Goal: Task Accomplishment & Management: Complete application form

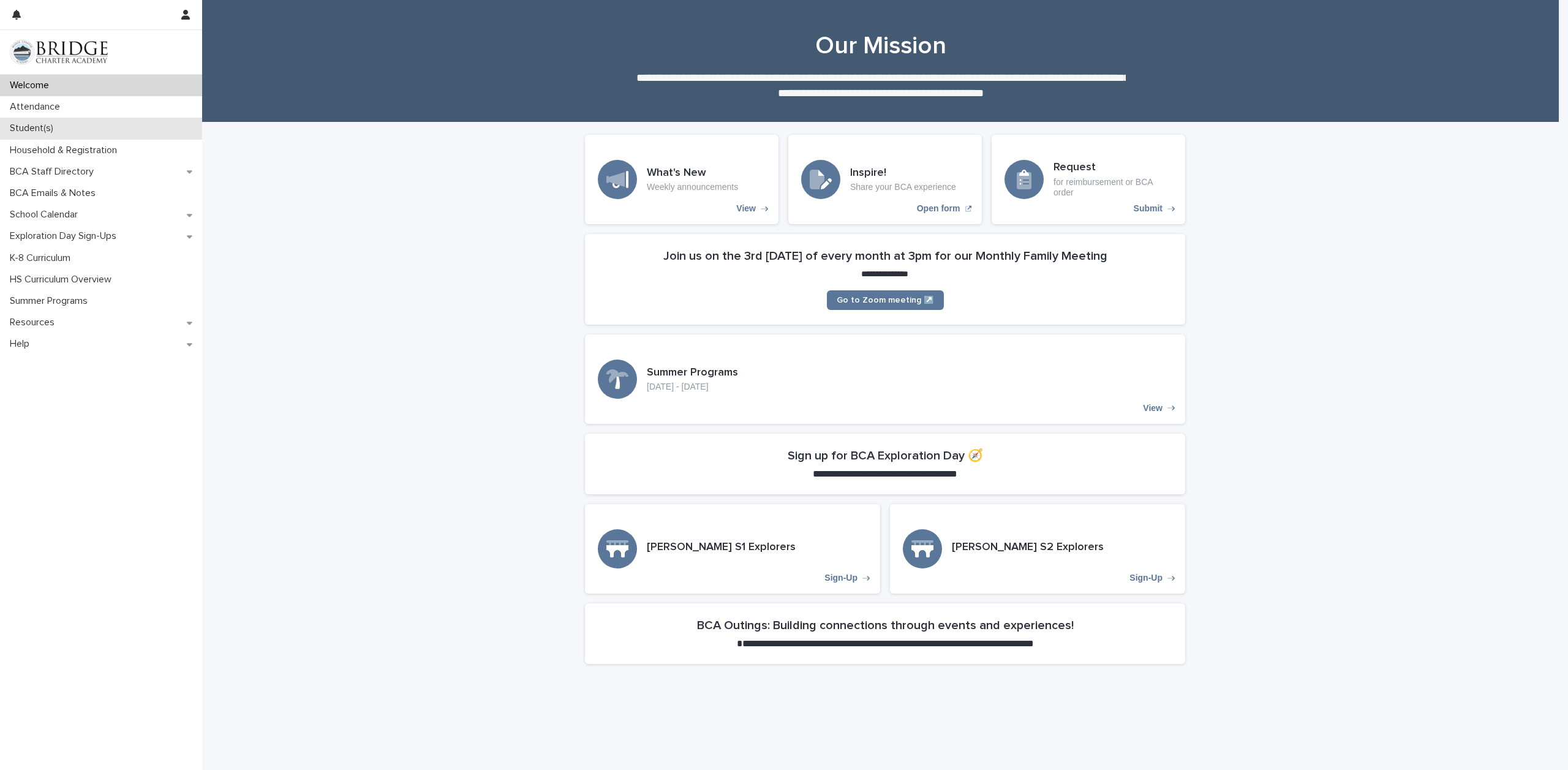
click at [55, 128] on p "Student(s)" at bounding box center [34, 128] width 58 height 12
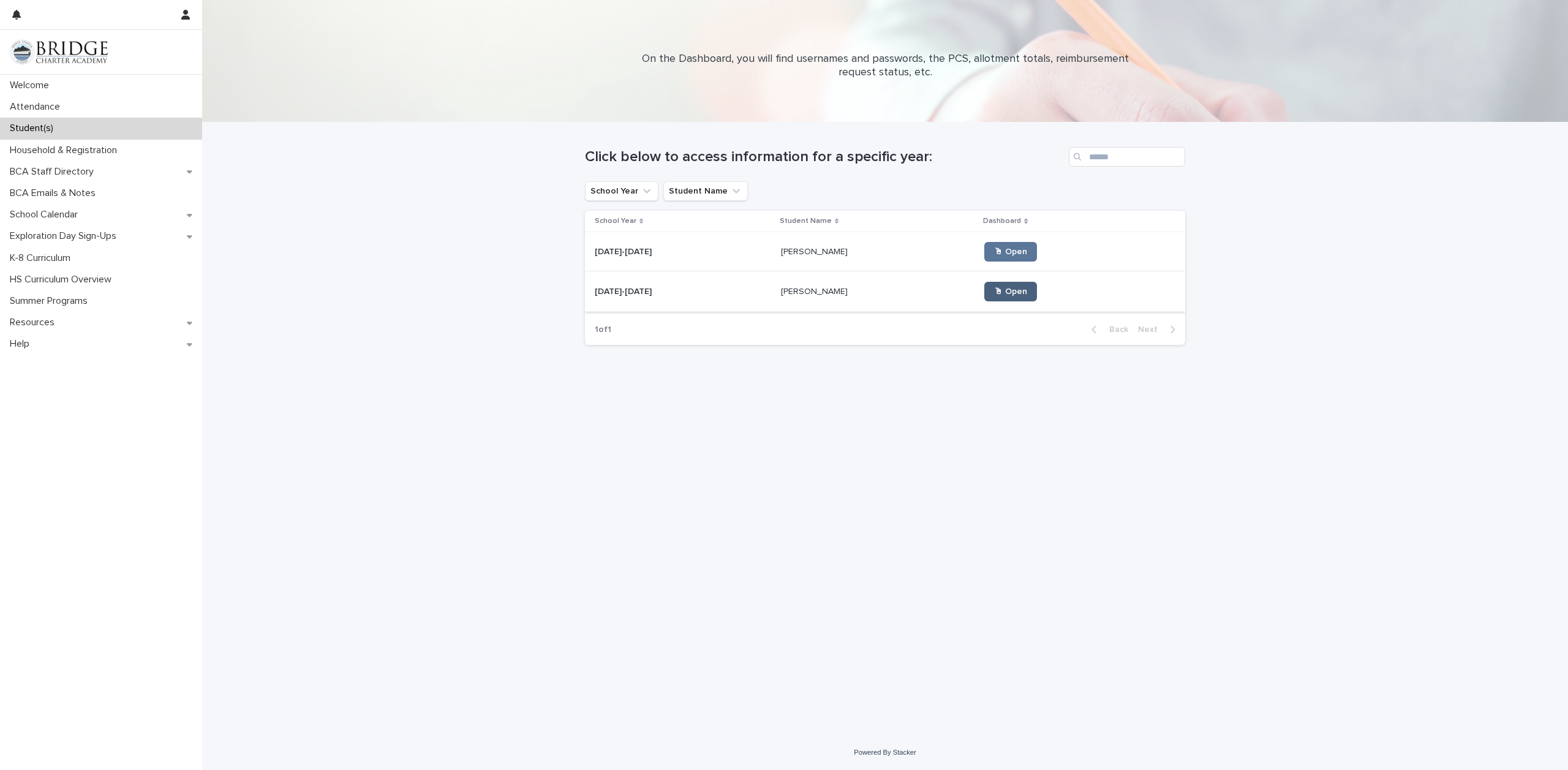
click at [994, 293] on span "🖱 Open" at bounding box center [1010, 292] width 33 height 9
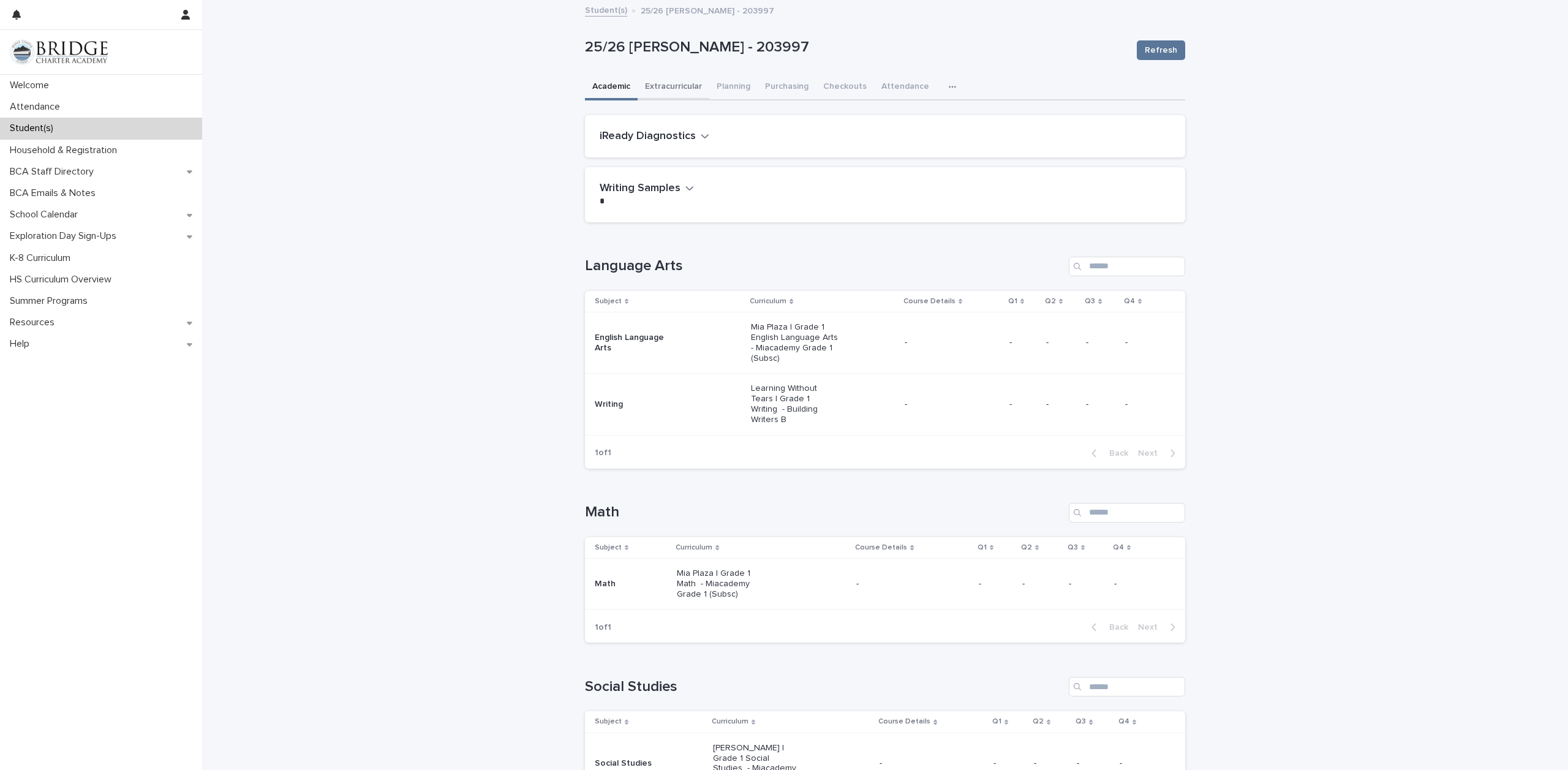
click at [673, 83] on button "Extracurricular" at bounding box center [673, 87] width 72 height 26
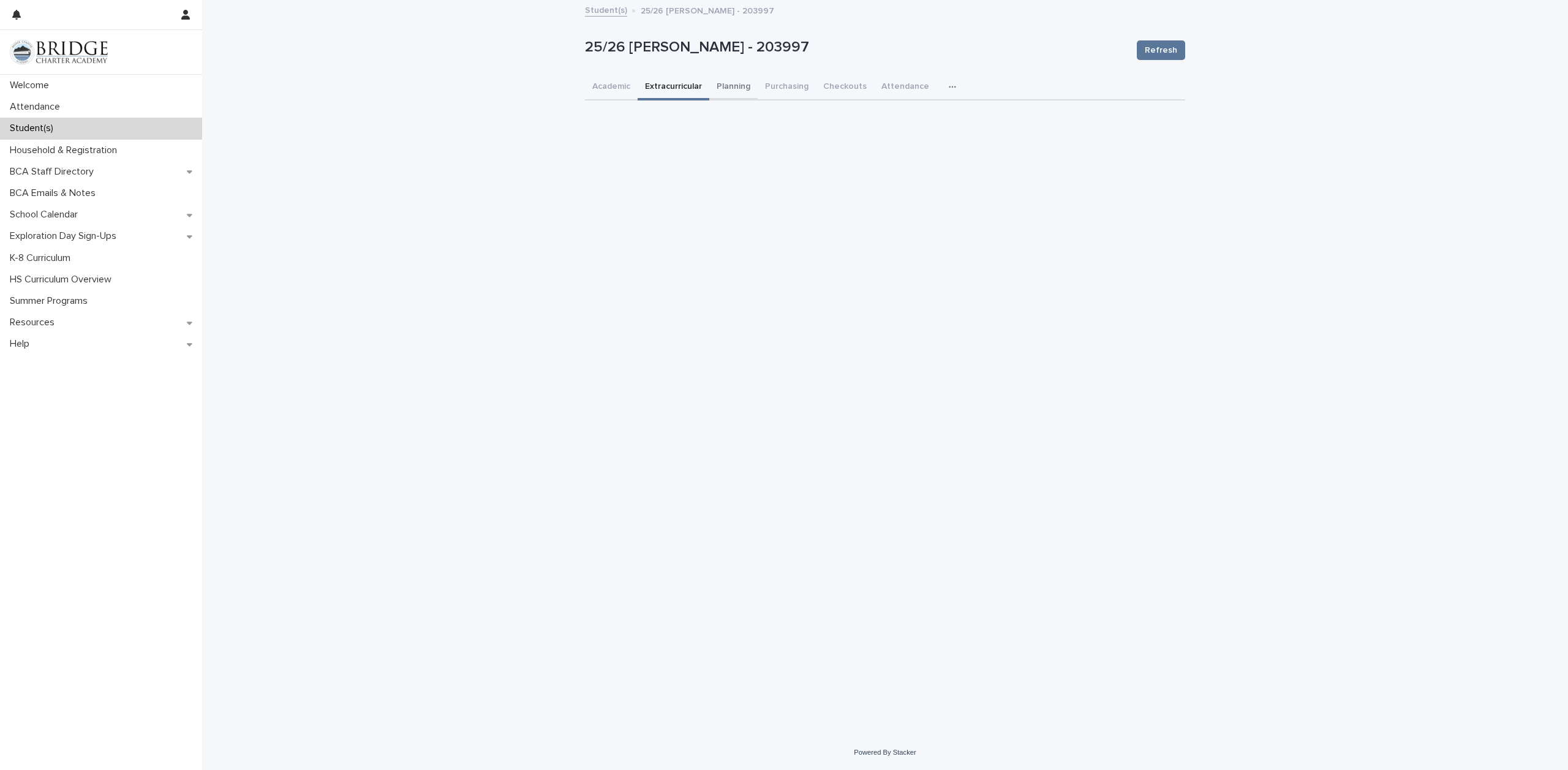
click at [733, 89] on button "Planning" at bounding box center [733, 87] width 48 height 26
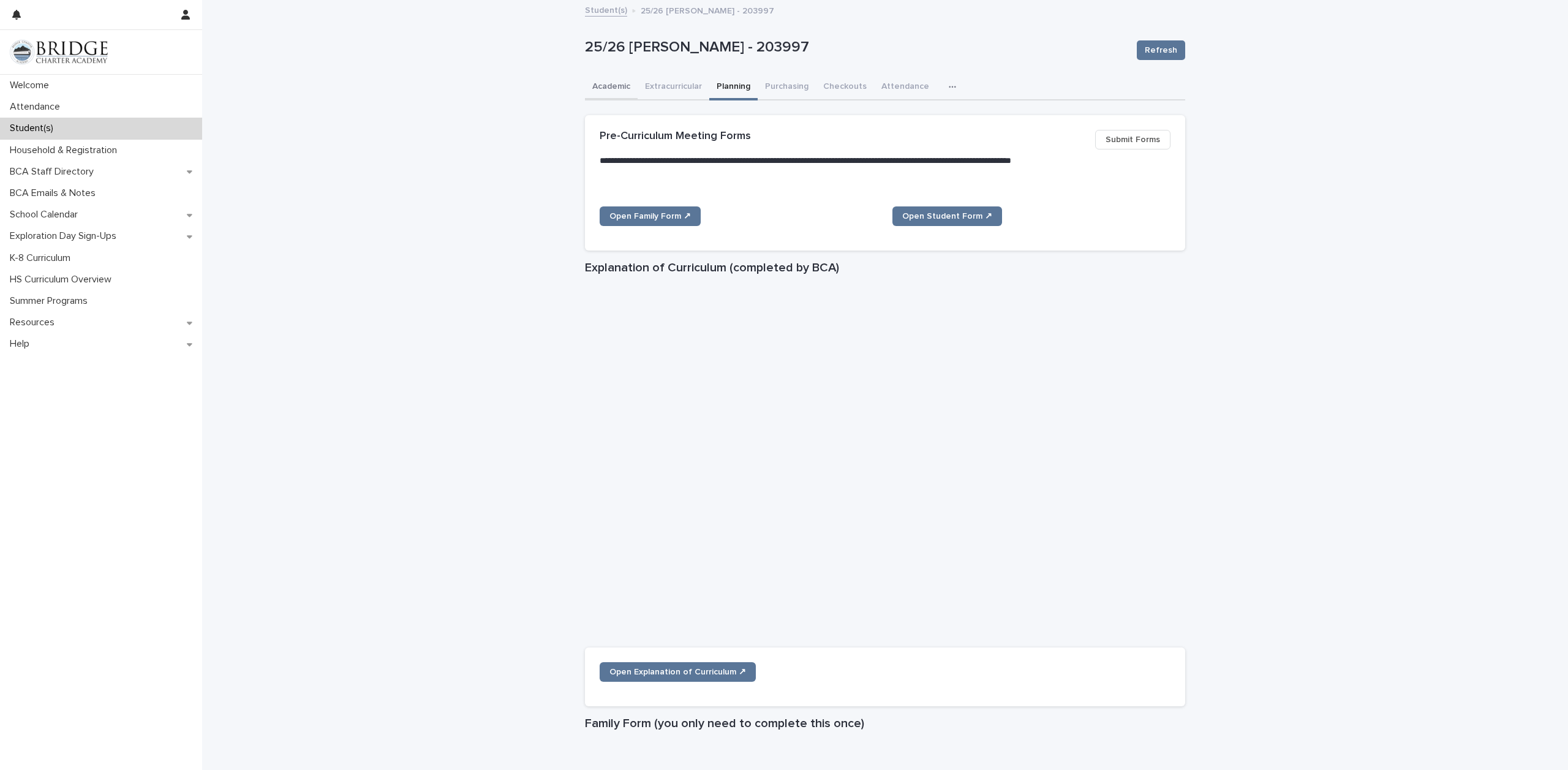
click at [604, 84] on button "Academic" at bounding box center [611, 87] width 53 height 26
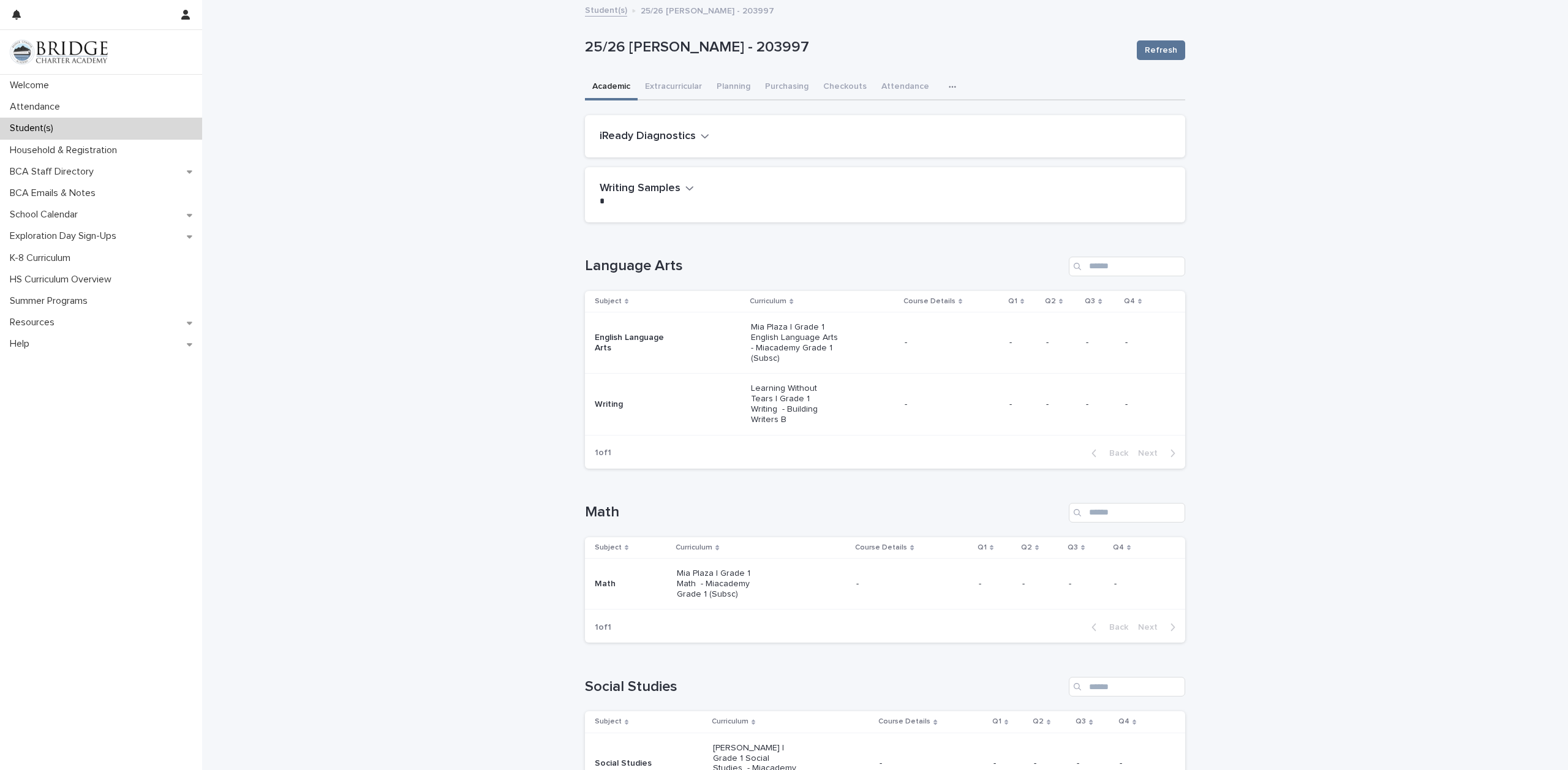
click at [785, 342] on p "Mia Plaza | Grade 1 English Language Arts - Miacademy Grade 1 (Subsc)" at bounding box center [794, 343] width 87 height 41
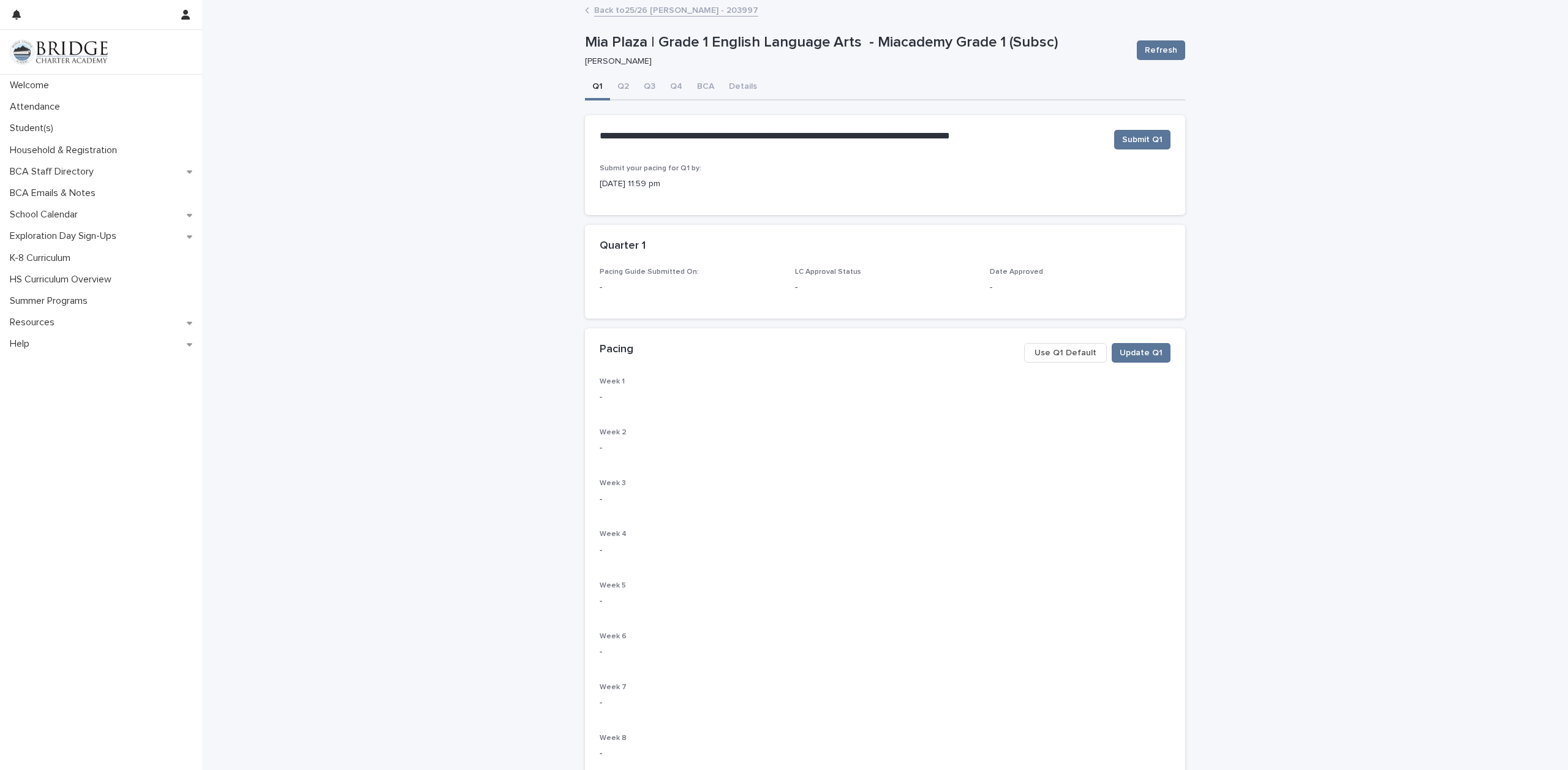
click at [1062, 351] on span "Use Q1 Default" at bounding box center [1065, 353] width 61 height 13
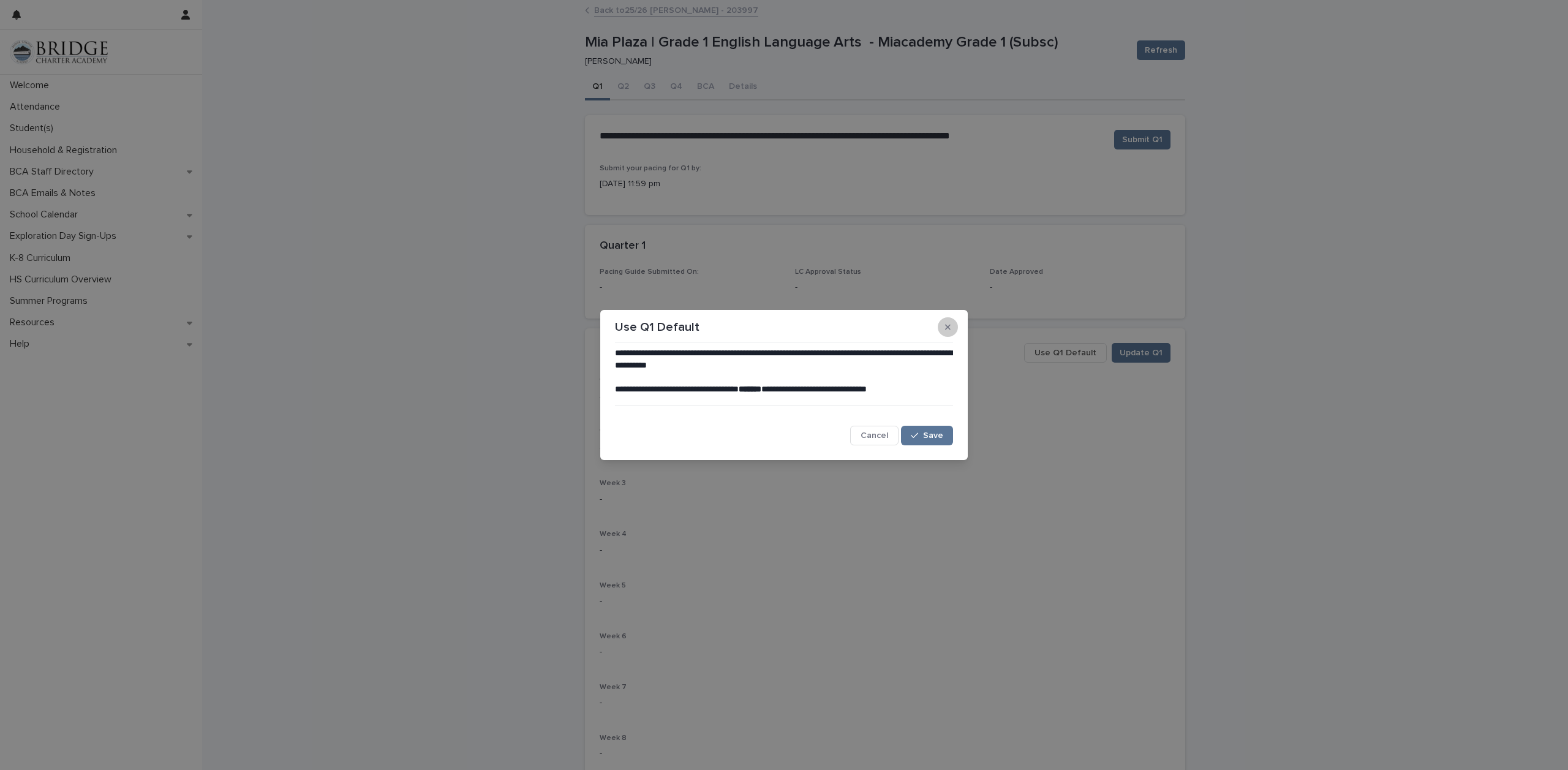
click at [946, 329] on icon "button" at bounding box center [947, 326] width 6 height 6
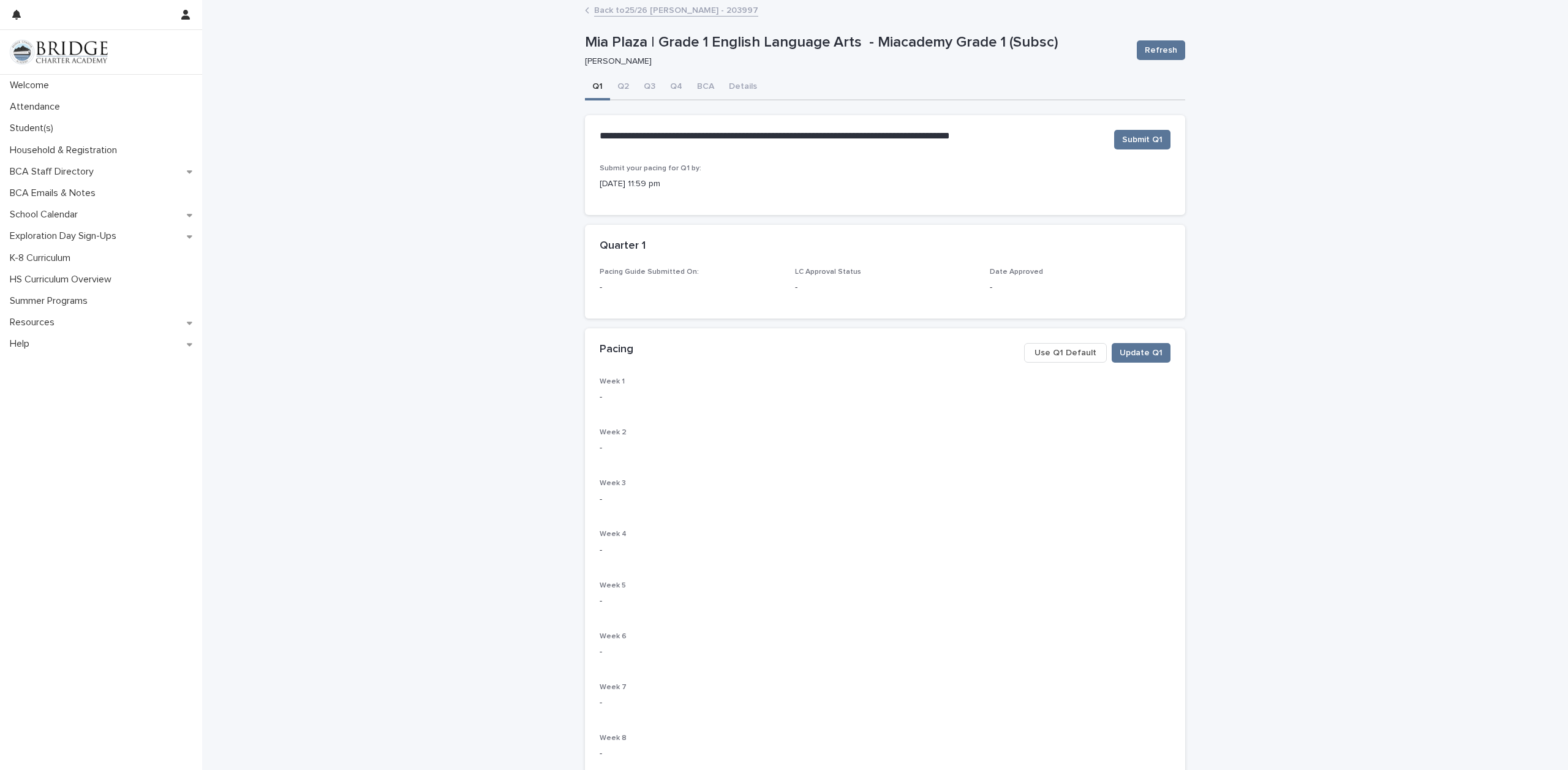
click at [595, 89] on button "Q1" at bounding box center [597, 87] width 25 height 26
click at [600, 393] on p "-" at bounding box center [885, 397] width 570 height 13
click at [600, 402] on p "-" at bounding box center [885, 397] width 570 height 13
drag, startPoint x: 617, startPoint y: 381, endPoint x: 782, endPoint y: 375, distance: 165.1
click at [626, 380] on p "Week 1" at bounding box center [885, 381] width 570 height 9
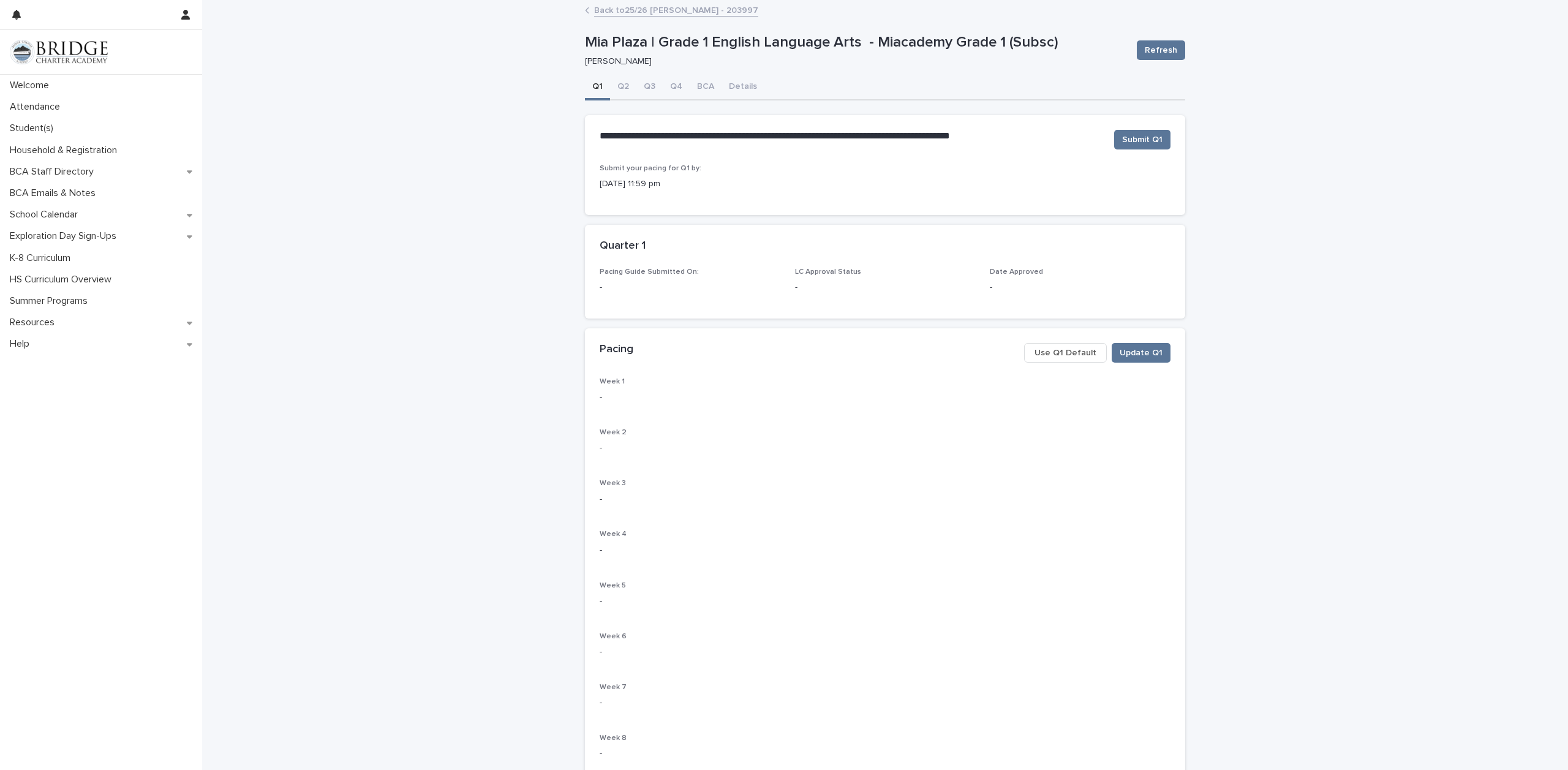
click at [942, 374] on div "Pacing Update Q1 Use Q1 Default" at bounding box center [885, 353] width 600 height 49
drag, startPoint x: 921, startPoint y: 406, endPoint x: 1031, endPoint y: 399, distance: 110.2
click at [925, 415] on div "Week 1 - Week 2 - Week 3 - Week 4 - Week 5 - Week 6 - Week 7 - Week 8 - Week 9 -" at bounding box center [885, 599] width 570 height 444
click at [1154, 357] on span "Update Q1" at bounding box center [1141, 353] width 43 height 13
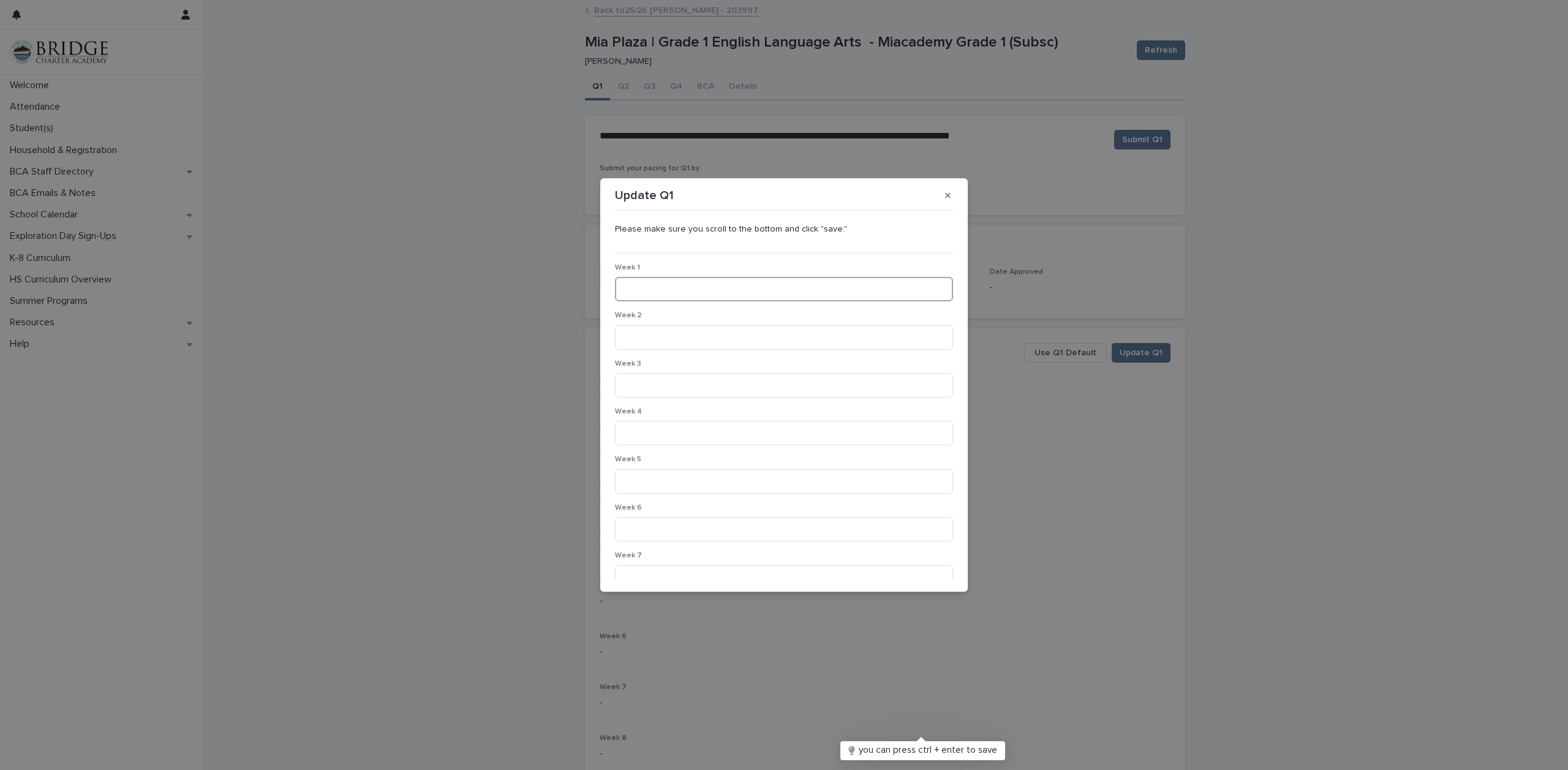
click at [691, 290] on input at bounding box center [783, 288] width 338 height 24
type input "******"
click at [634, 340] on input at bounding box center [783, 337] width 338 height 24
type input "*"
drag, startPoint x: 652, startPoint y: 285, endPoint x: 599, endPoint y: 279, distance: 53.3
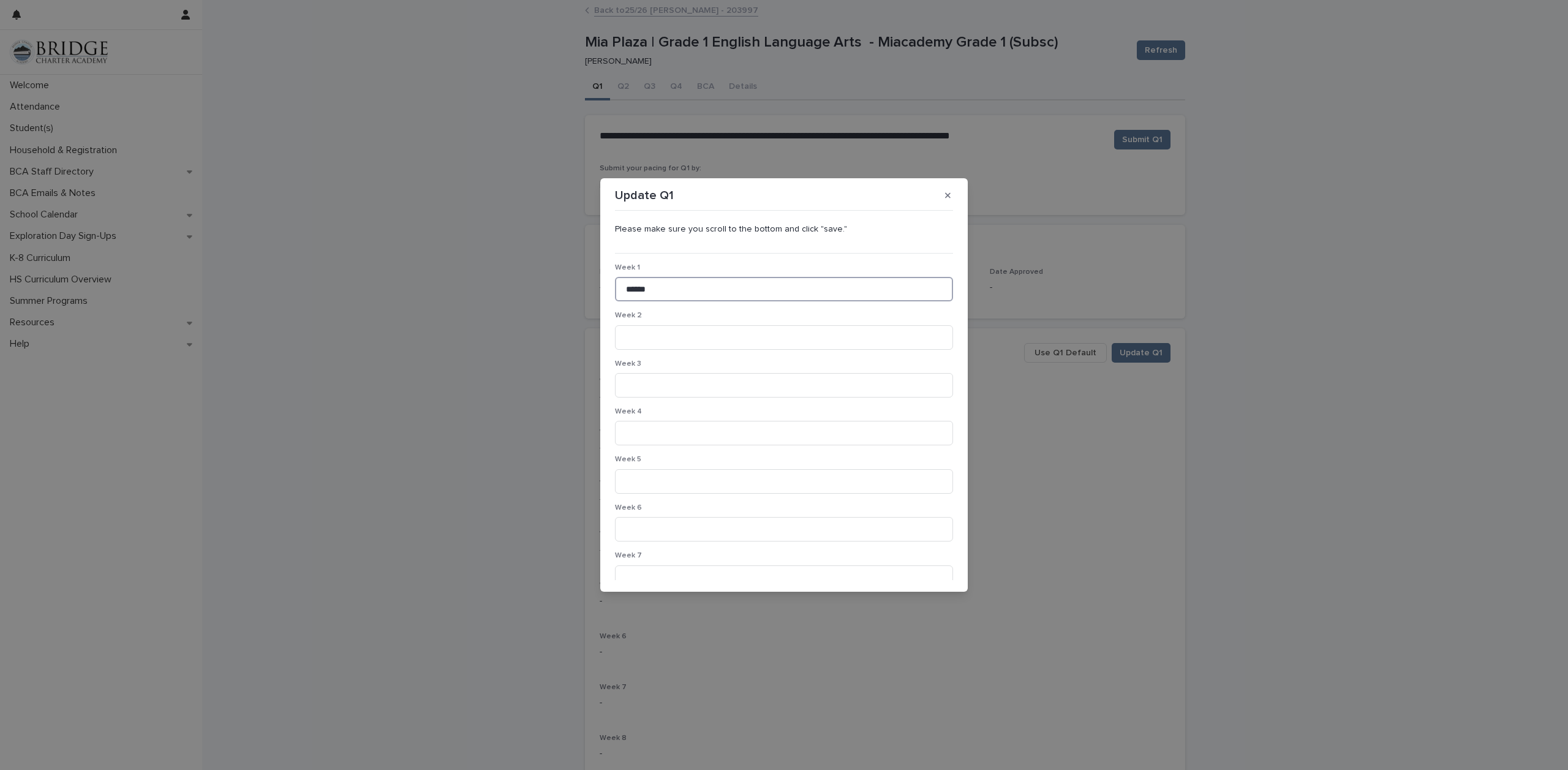
click at [599, 279] on div "Update Q1 Please make sure you scroll to the bottom and click "save." Week 1 **…" at bounding box center [784, 385] width 1568 height 770
click at [950, 196] on button "button" at bounding box center [948, 195] width 20 height 20
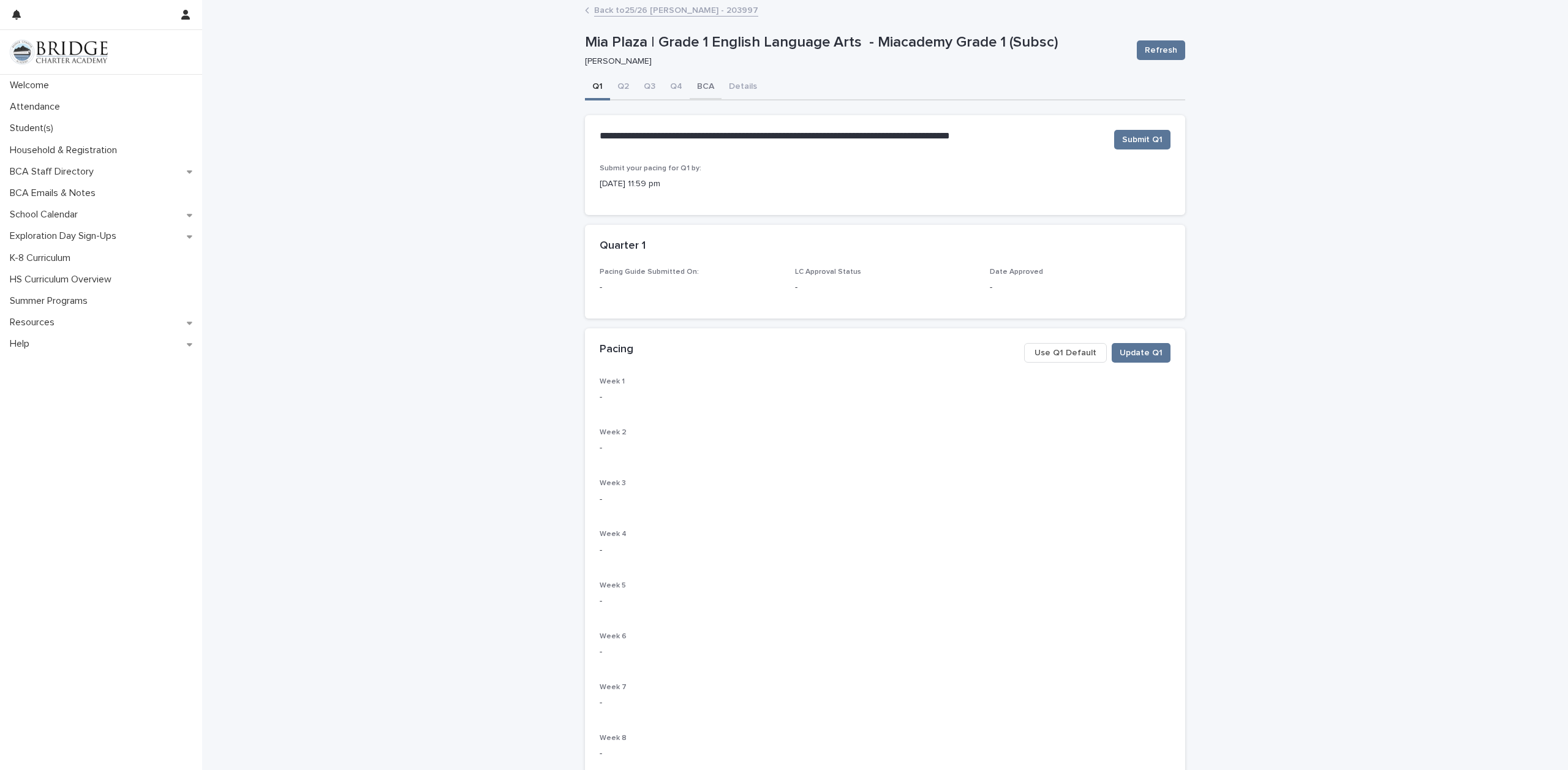
click at [705, 87] on button "BCA" at bounding box center [705, 87] width 32 height 26
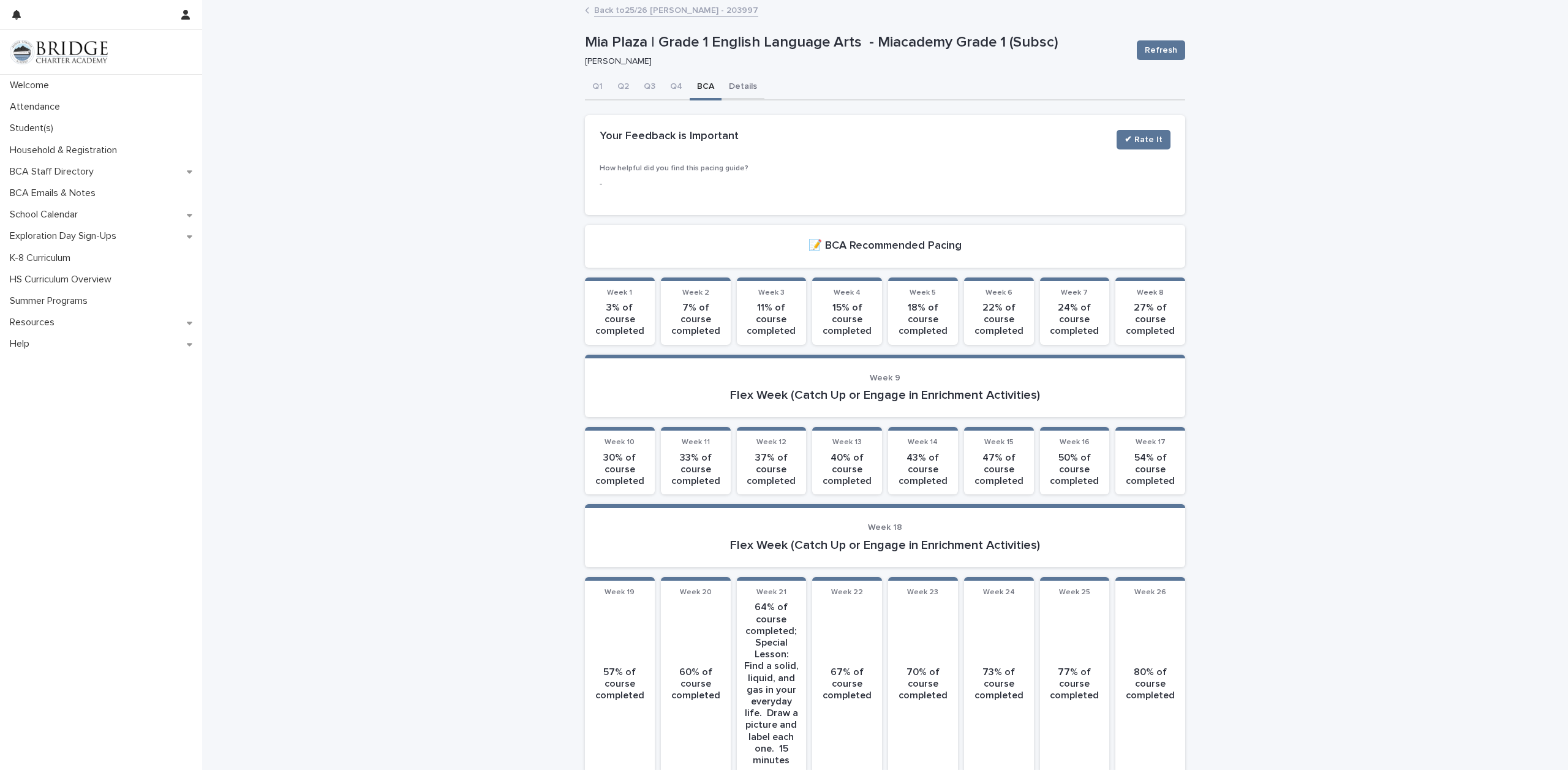
click at [727, 87] on button "Details" at bounding box center [743, 87] width 43 height 26
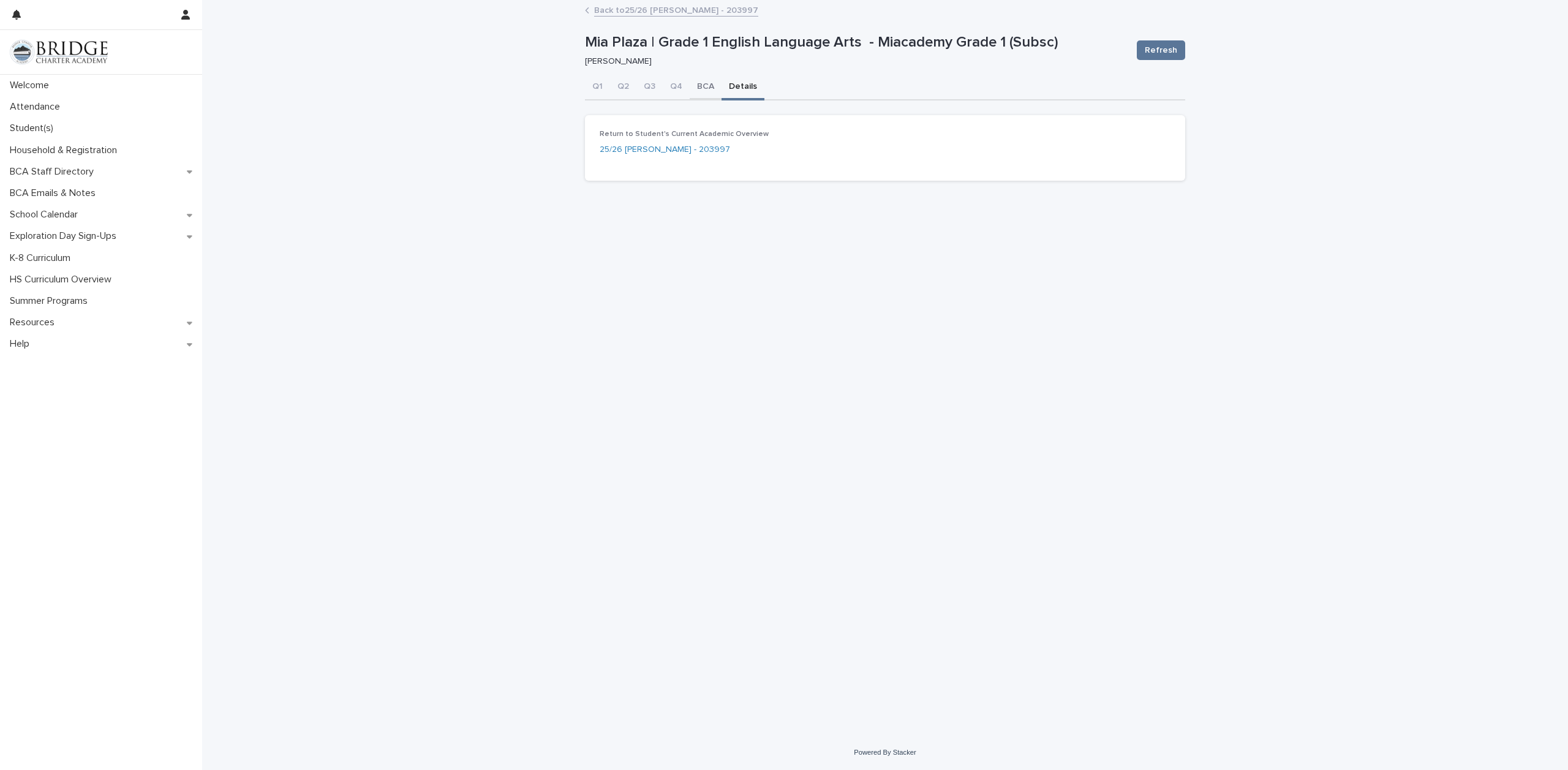
click at [706, 89] on button "BCA" at bounding box center [705, 87] width 32 height 26
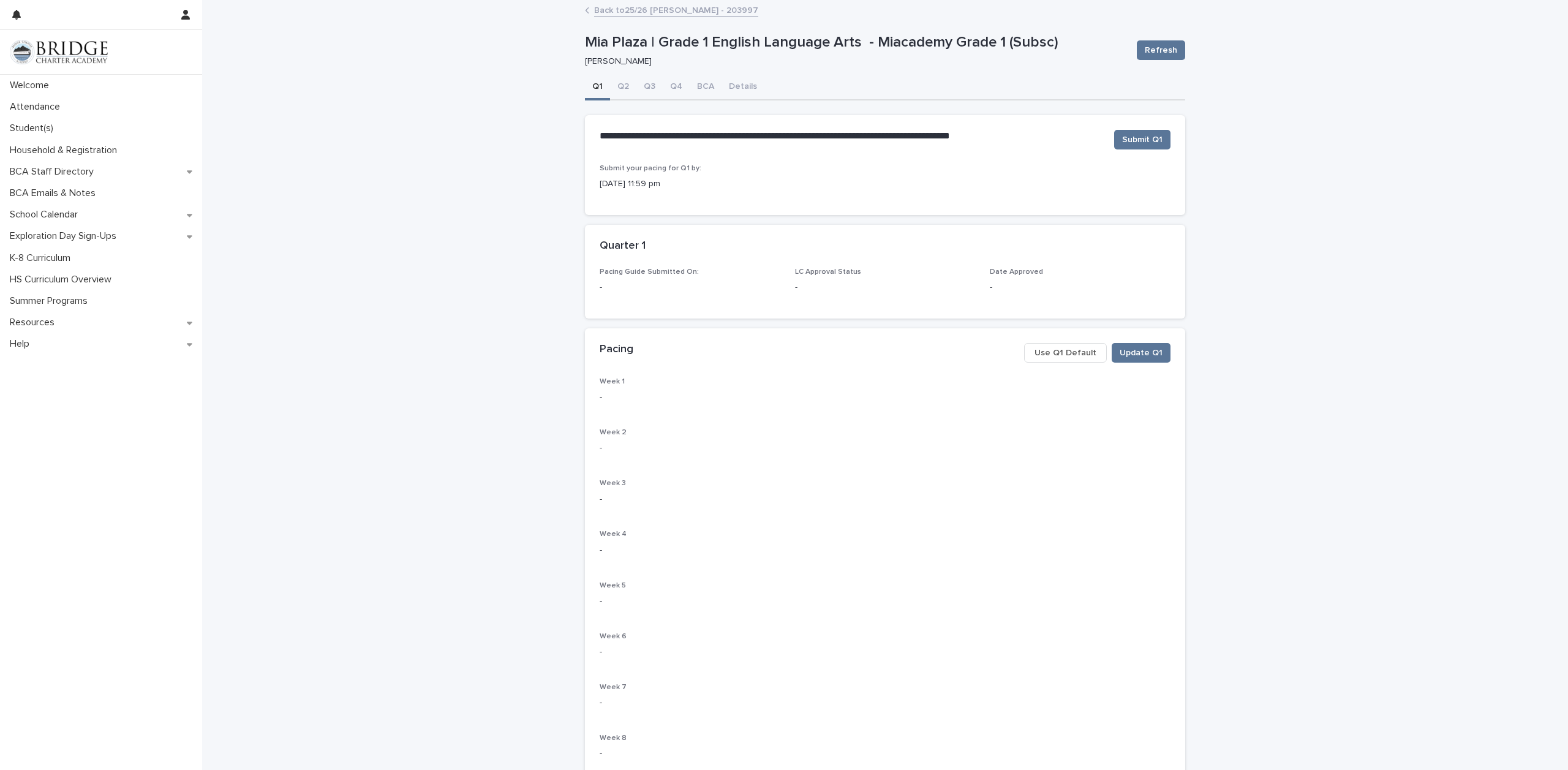
click at [595, 85] on button "Q1" at bounding box center [597, 87] width 25 height 26
click at [28, 109] on p "Attendance" at bounding box center [37, 106] width 65 height 12
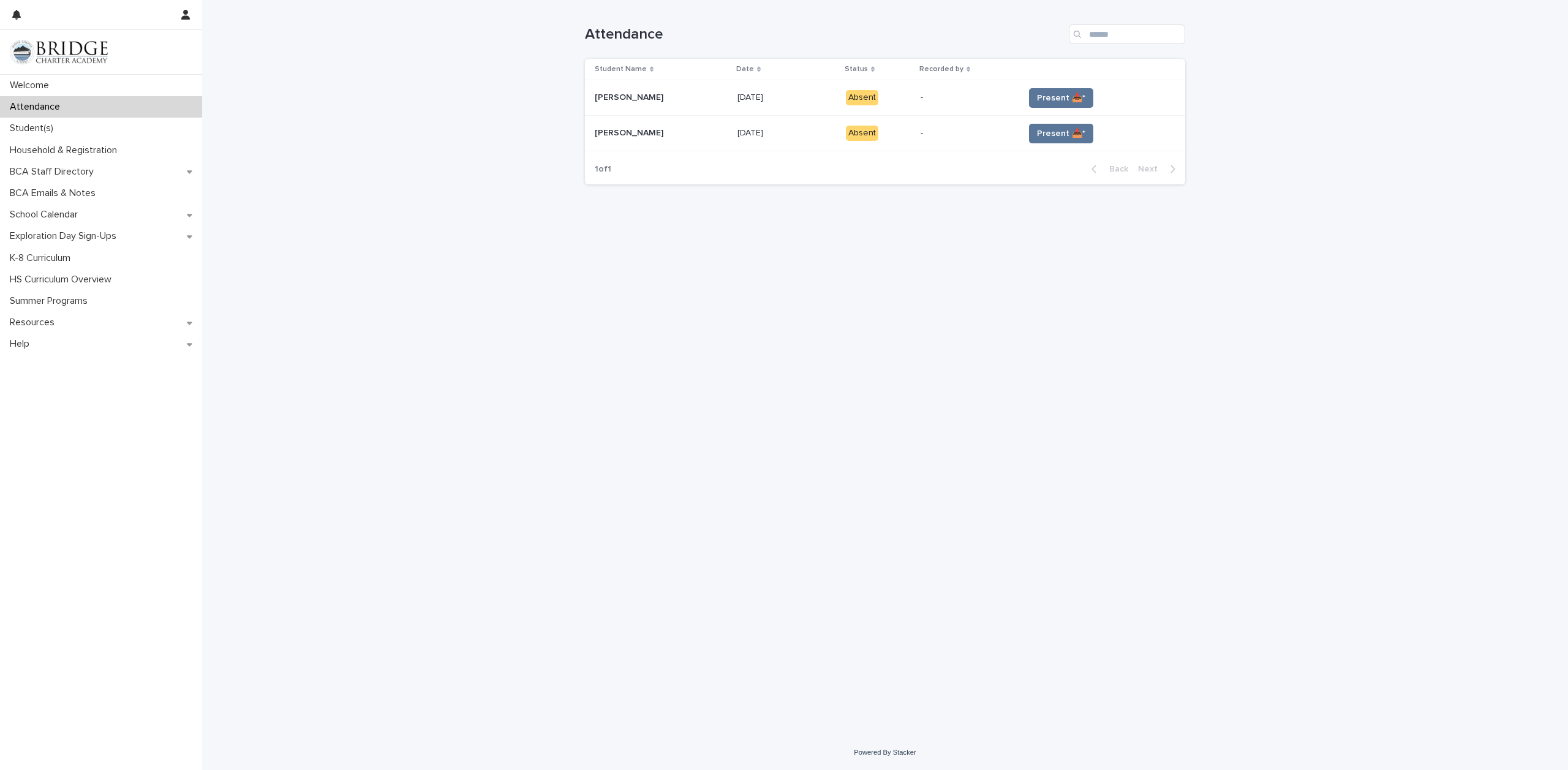
click at [853, 100] on div "Absent" at bounding box center [861, 97] width 32 height 15
click at [68, 132] on div "Student(s)" at bounding box center [101, 128] width 202 height 21
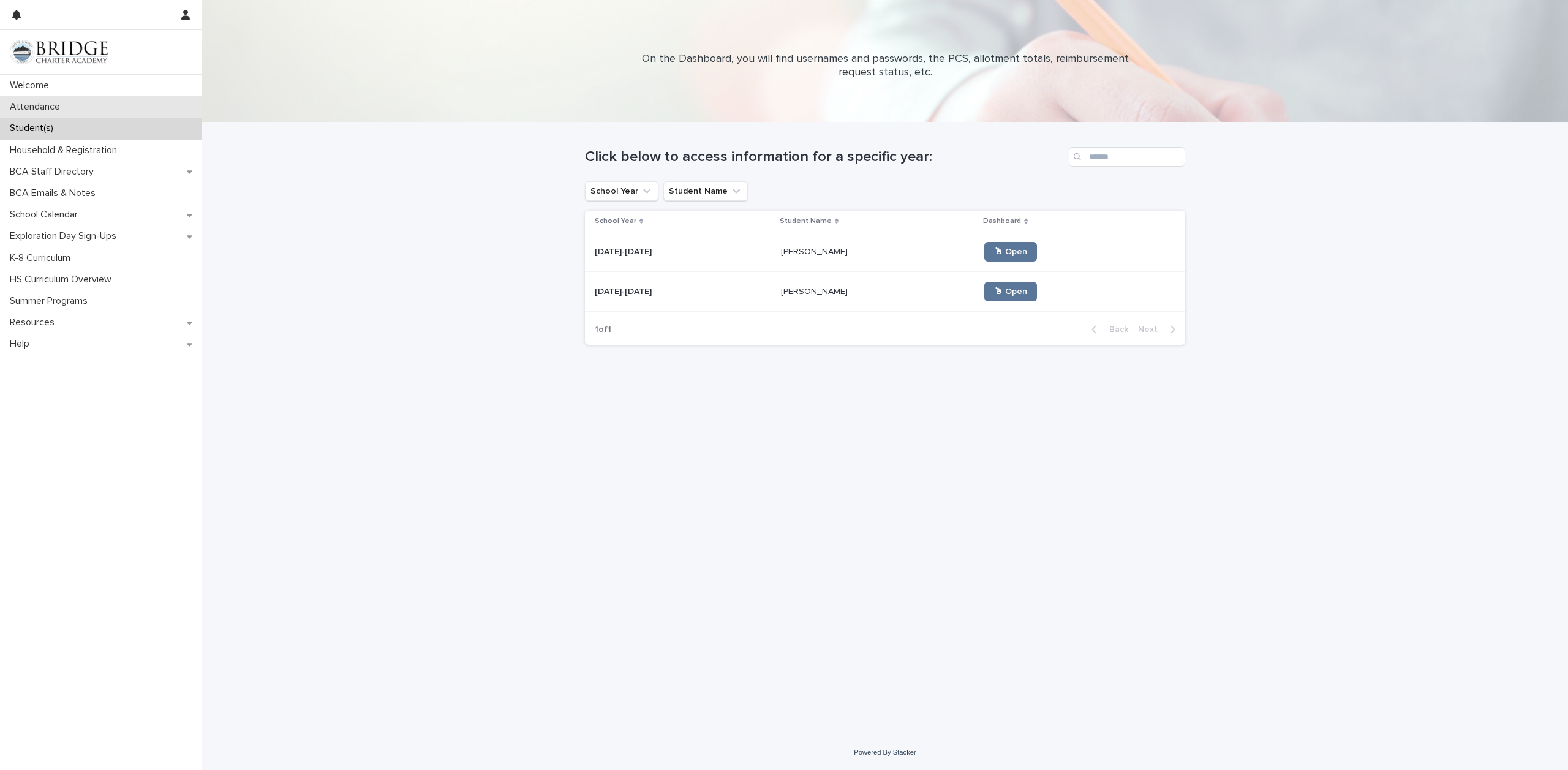
click at [101, 113] on div "Attendance" at bounding box center [101, 106] width 202 height 21
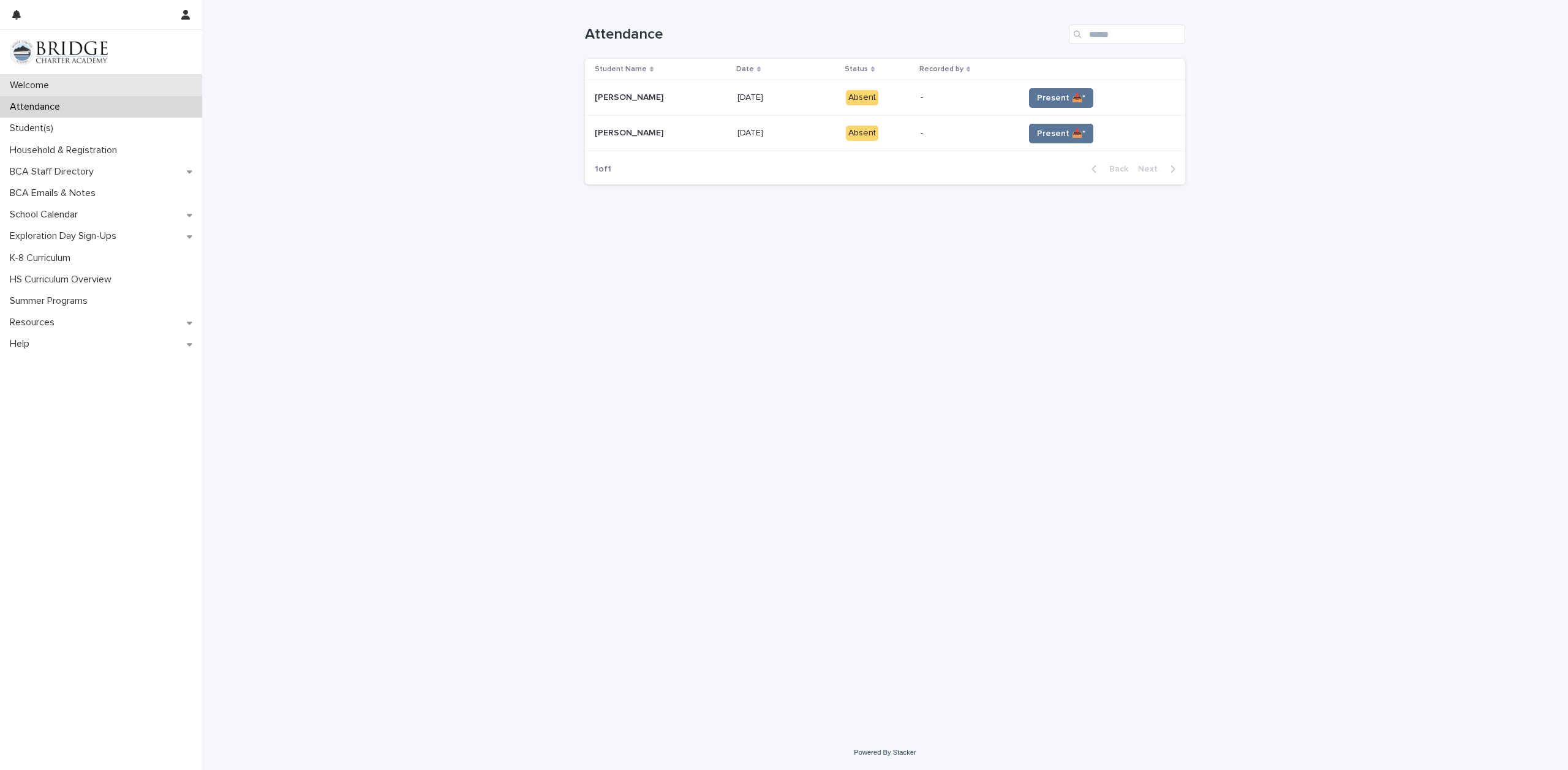
click at [87, 89] on div "Welcome" at bounding box center [101, 85] width 202 height 21
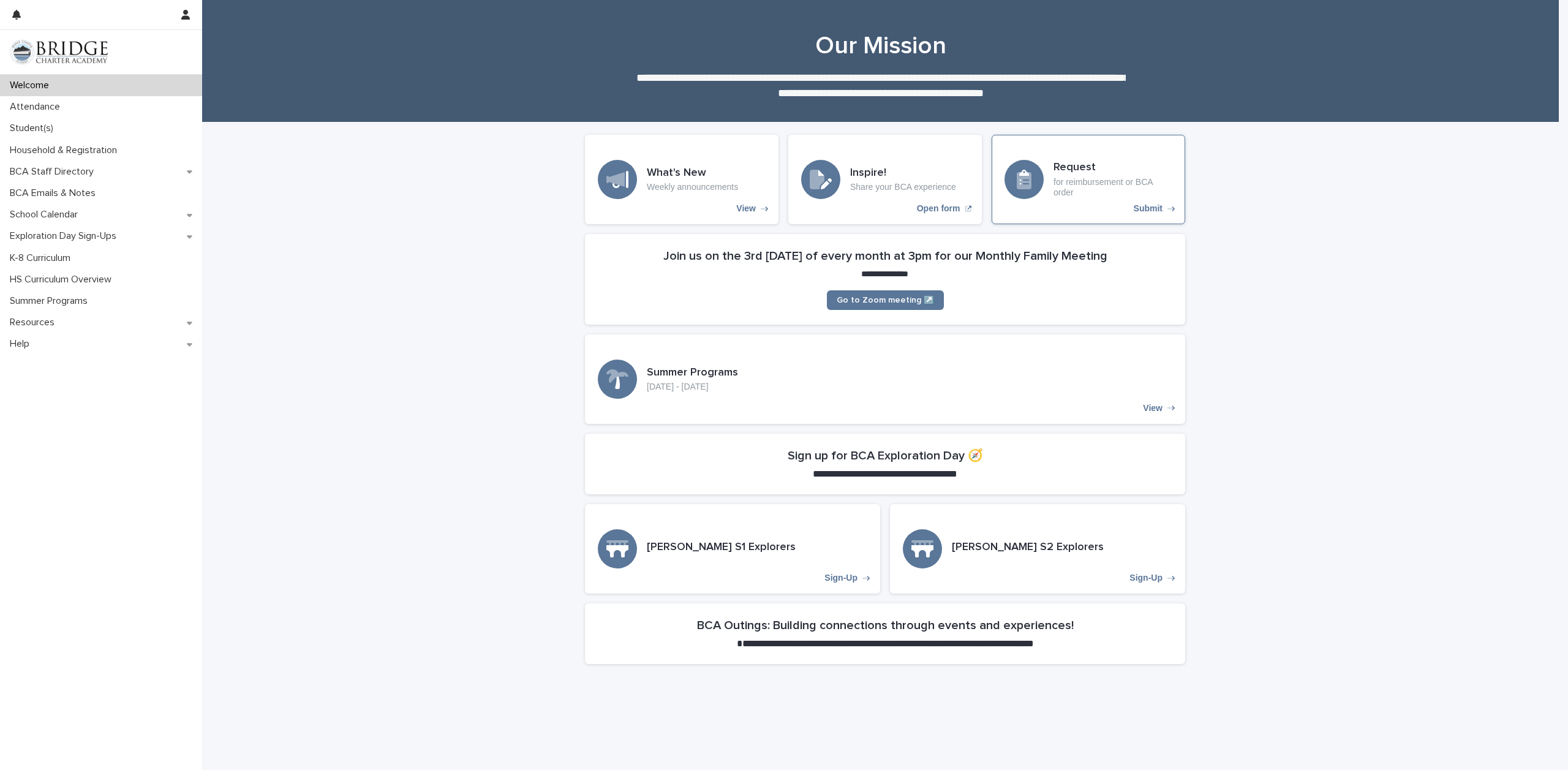
click at [1125, 194] on p "for reimbursement or BCA order" at bounding box center [1113, 188] width 119 height 20
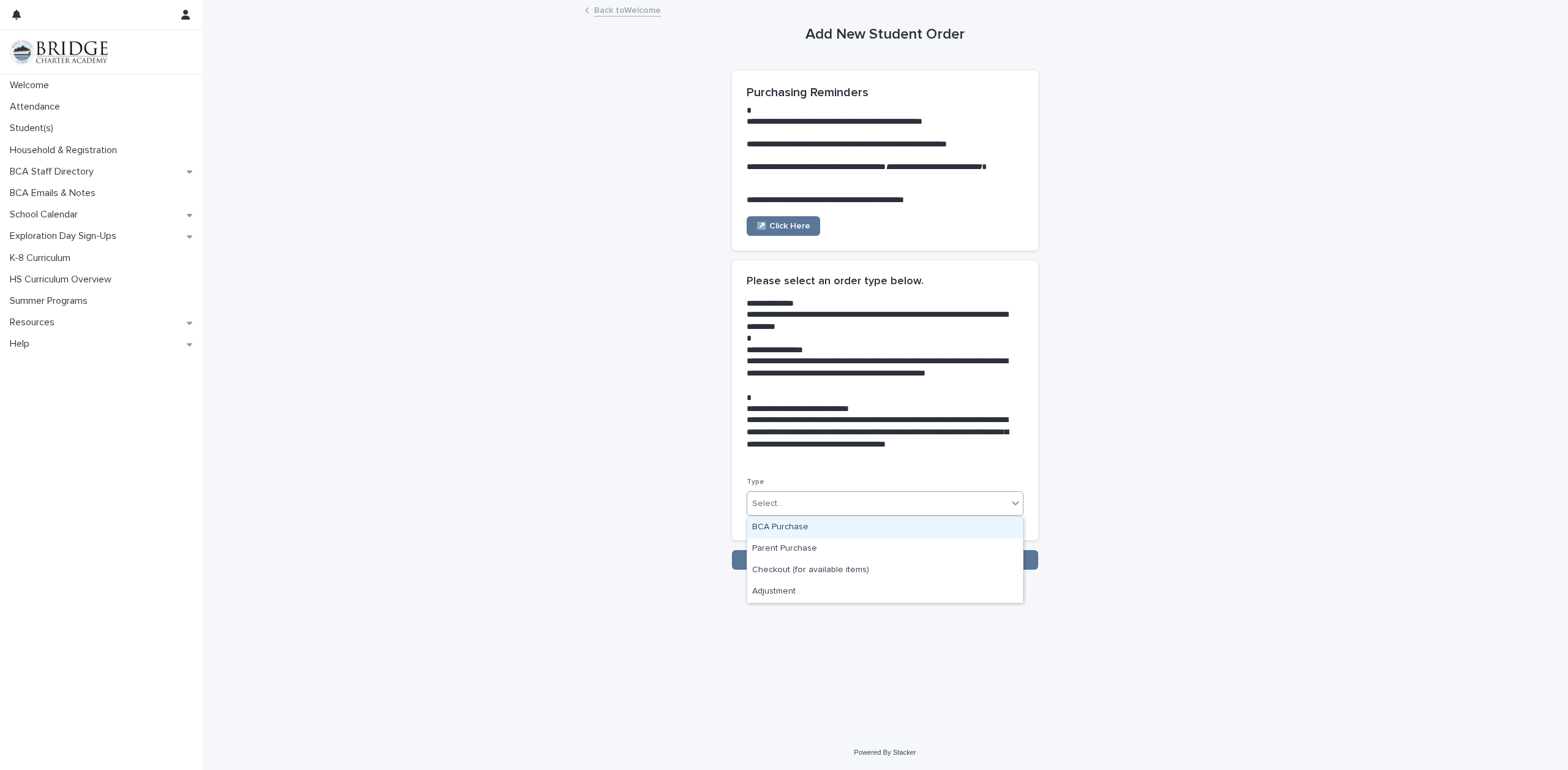
click at [1010, 505] on icon at bounding box center [1016, 503] width 13 height 13
click at [1013, 500] on icon at bounding box center [1016, 503] width 13 height 13
click at [1013, 503] on icon at bounding box center [1015, 503] width 7 height 4
click at [891, 551] on div "Parent Purchase" at bounding box center [885, 549] width 276 height 21
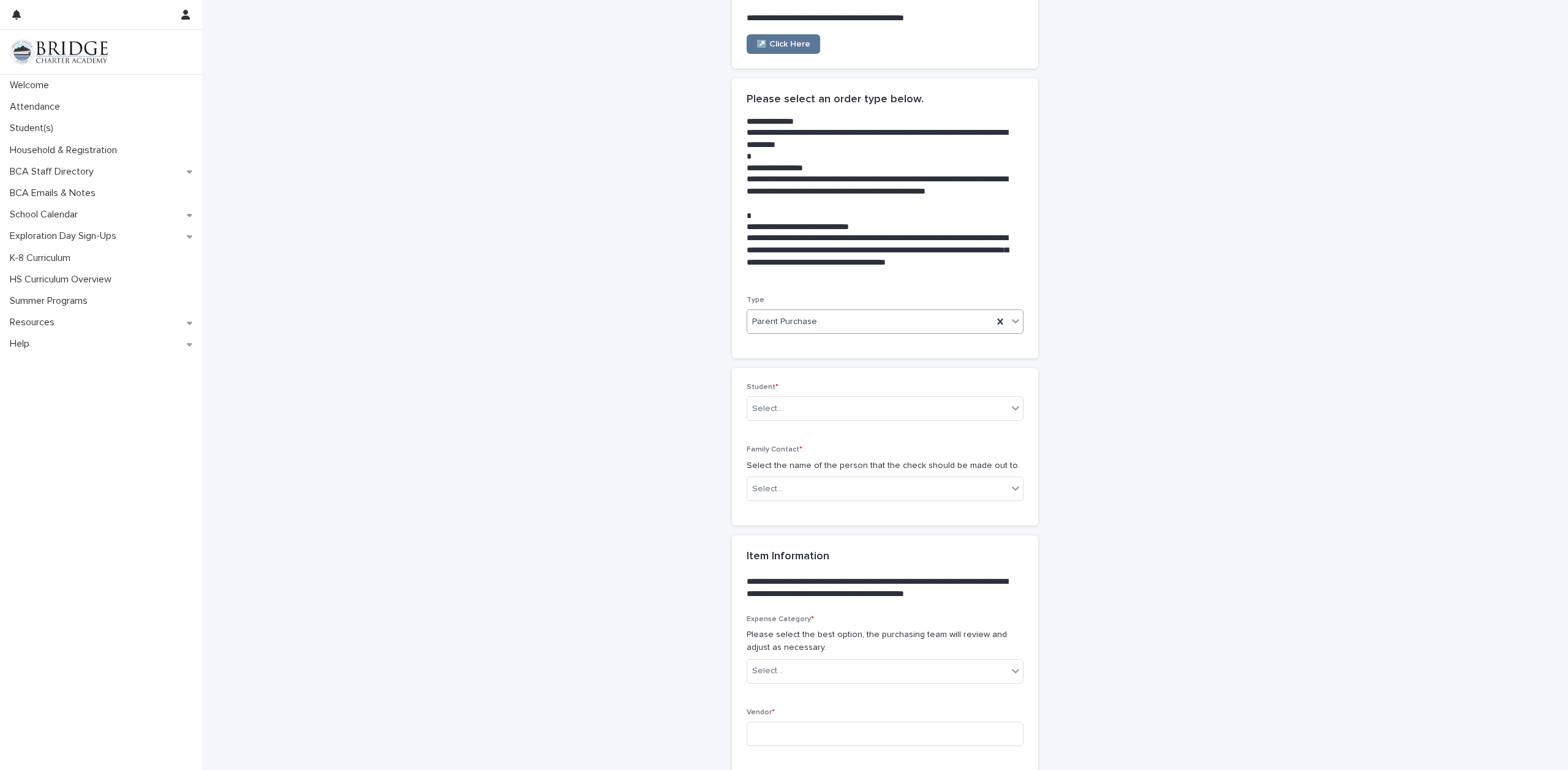
scroll to position [184, 0]
click at [1009, 407] on icon at bounding box center [1016, 407] width 13 height 13
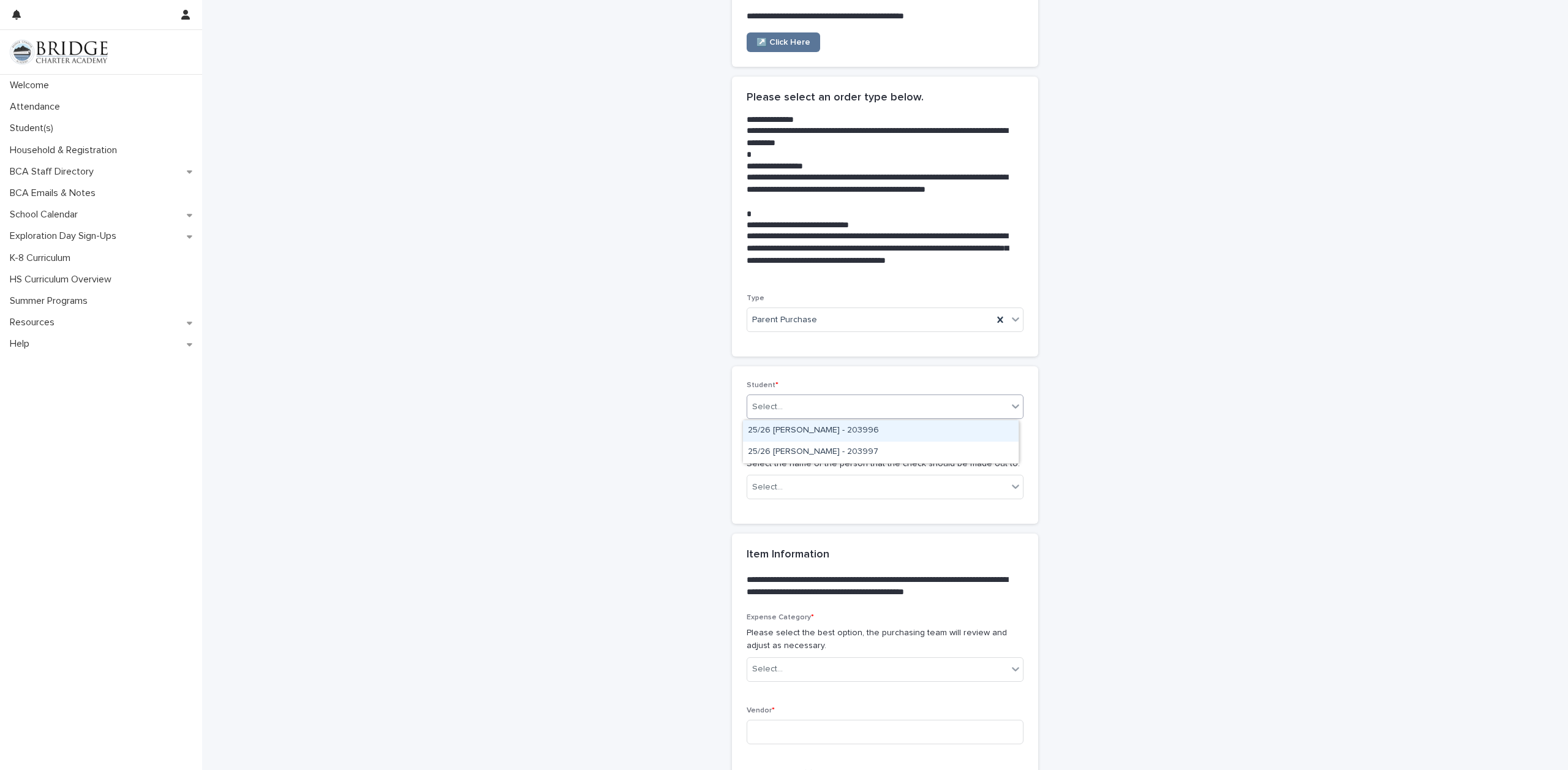
click at [975, 431] on div "25/26 [PERSON_NAME] - 203996" at bounding box center [881, 430] width 276 height 21
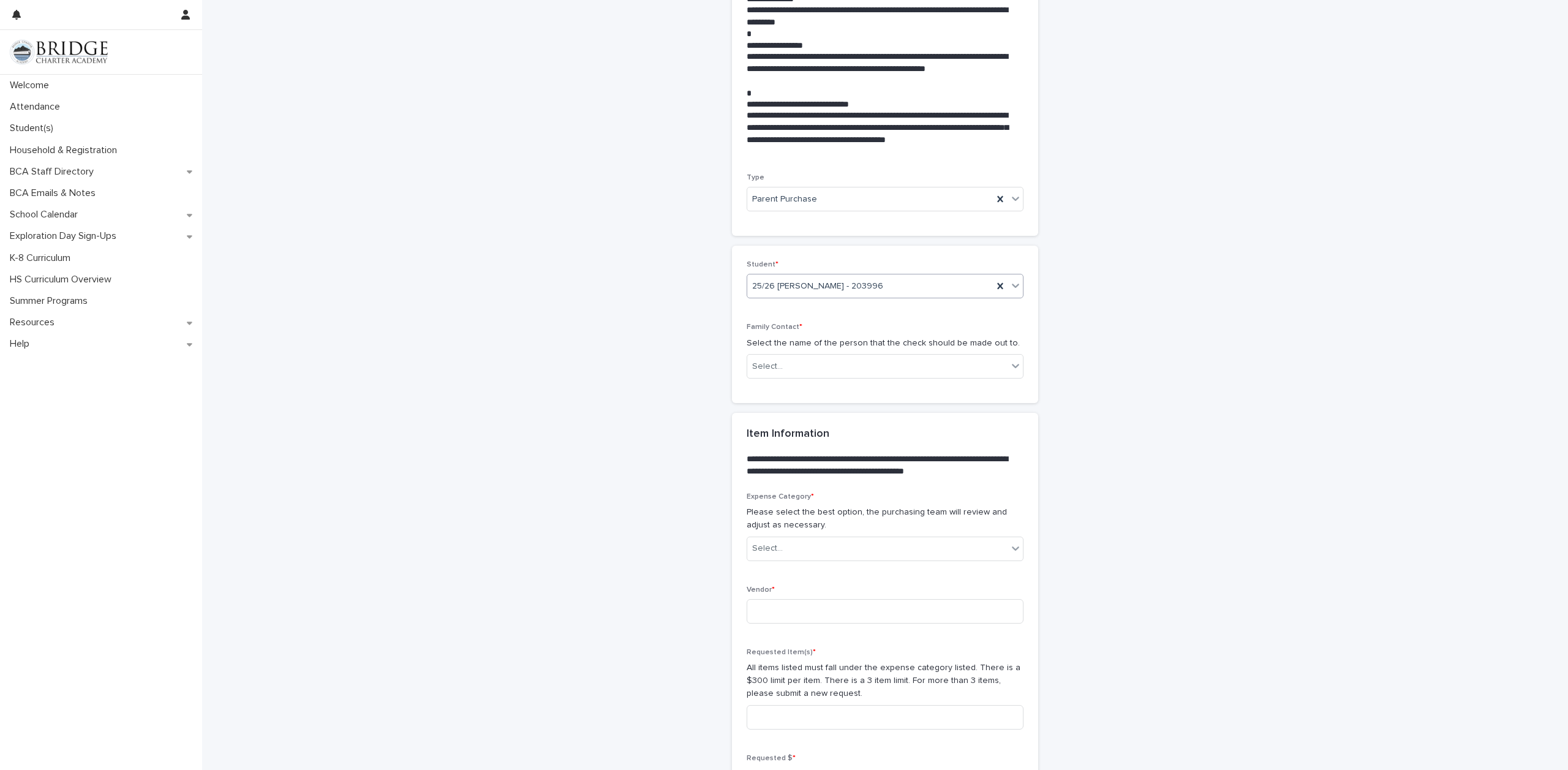
scroll to position [307, 0]
click at [944, 366] on div "Select..." at bounding box center [877, 365] width 260 height 20
click at [929, 390] on div "[PERSON_NAME]" at bounding box center [881, 389] width 276 height 21
click at [764, 363] on span "[PERSON_NAME]" at bounding box center [785, 365] width 67 height 13
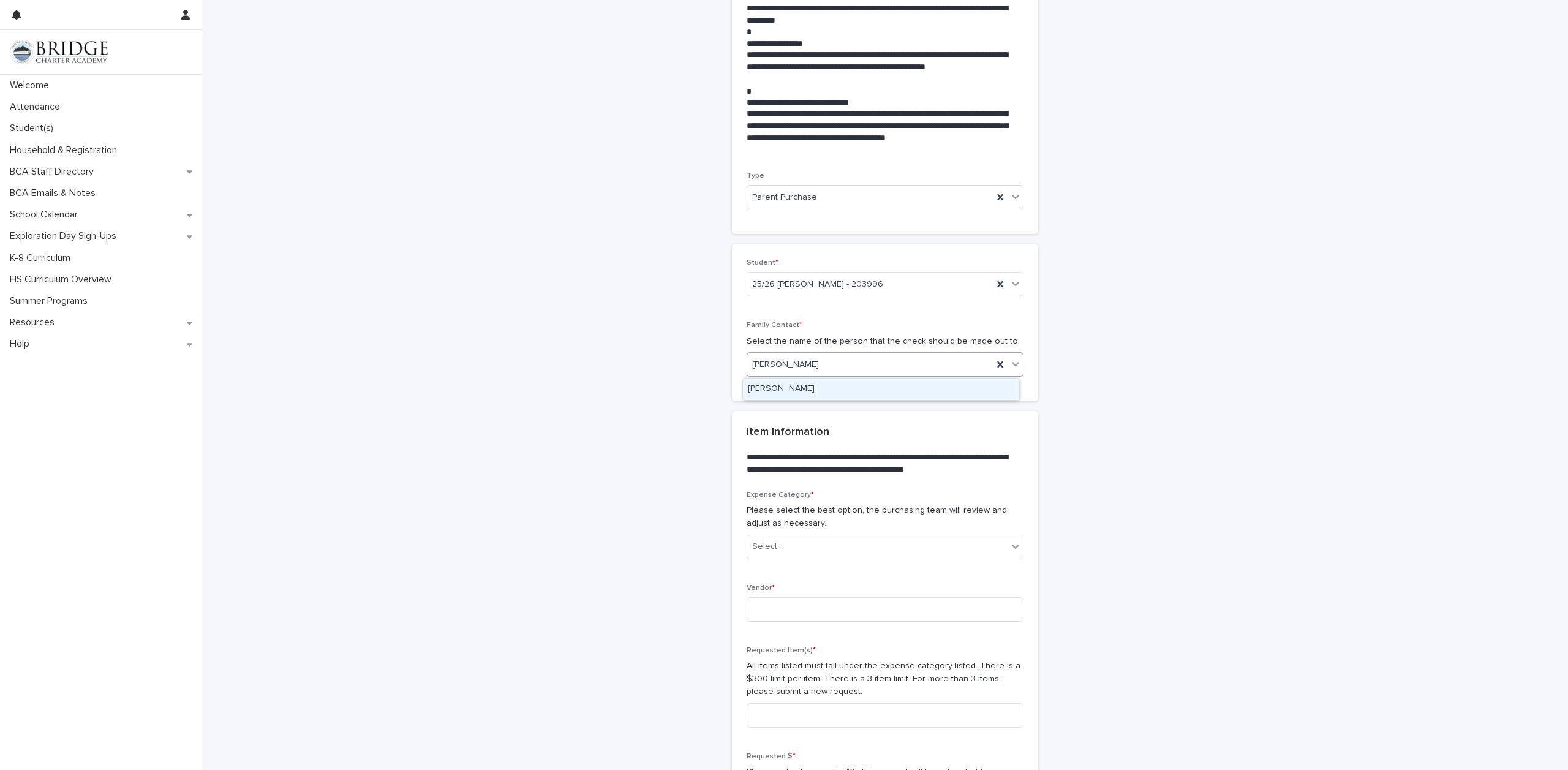
click at [815, 363] on div "[PERSON_NAME]" at bounding box center [870, 365] width 246 height 20
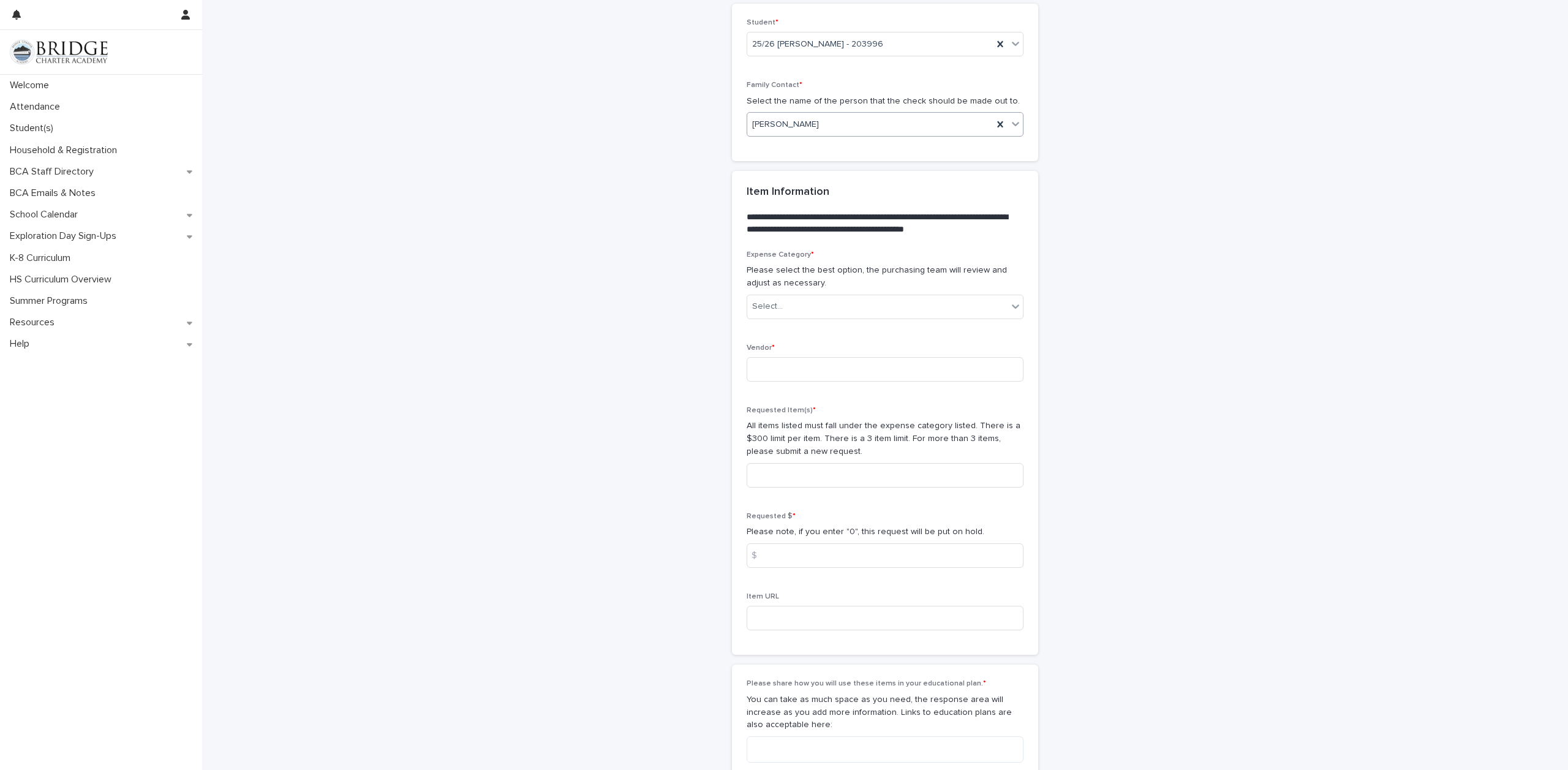
scroll to position [551, 0]
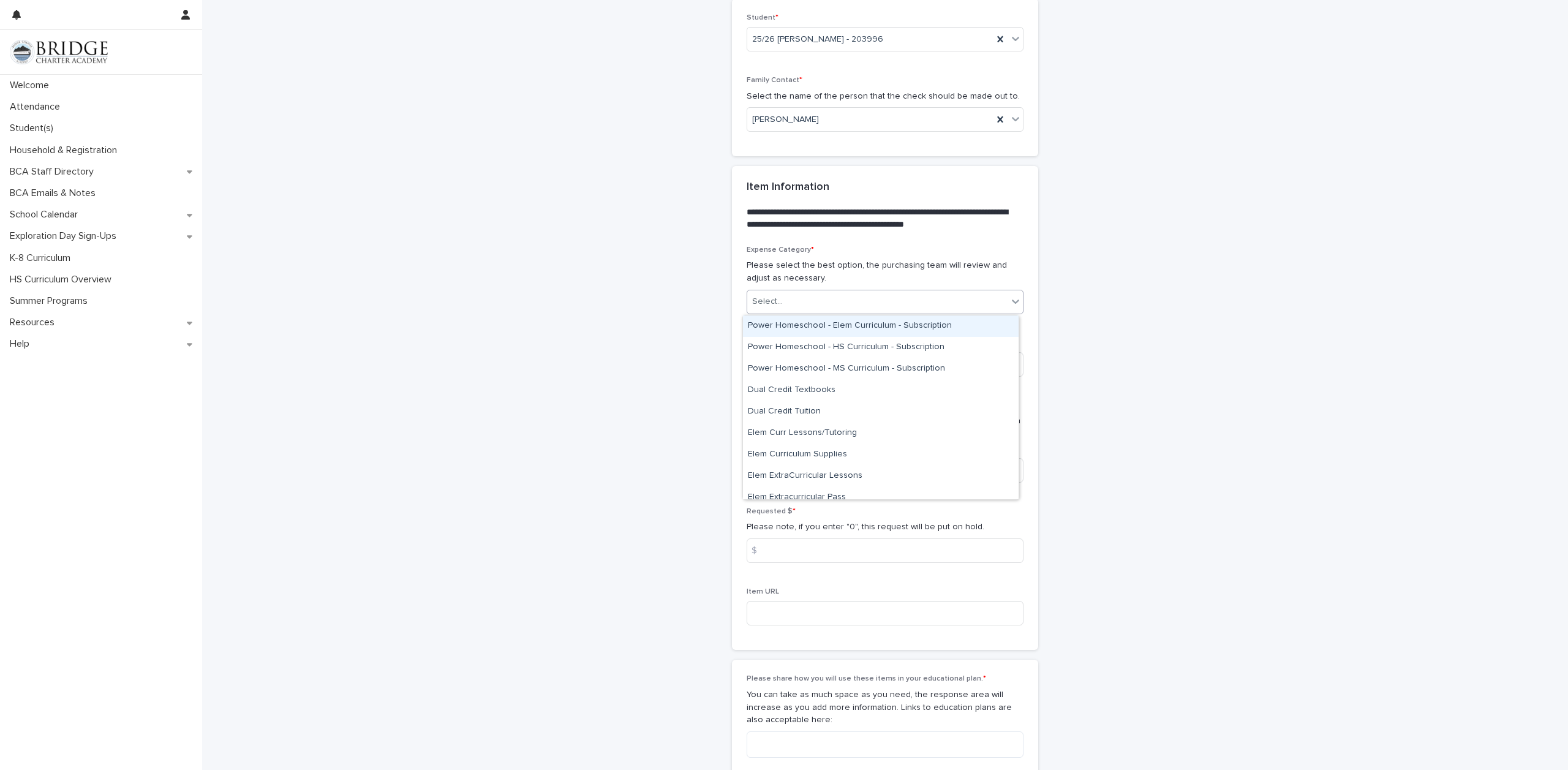
click at [800, 305] on div "Select..." at bounding box center [877, 302] width 260 height 20
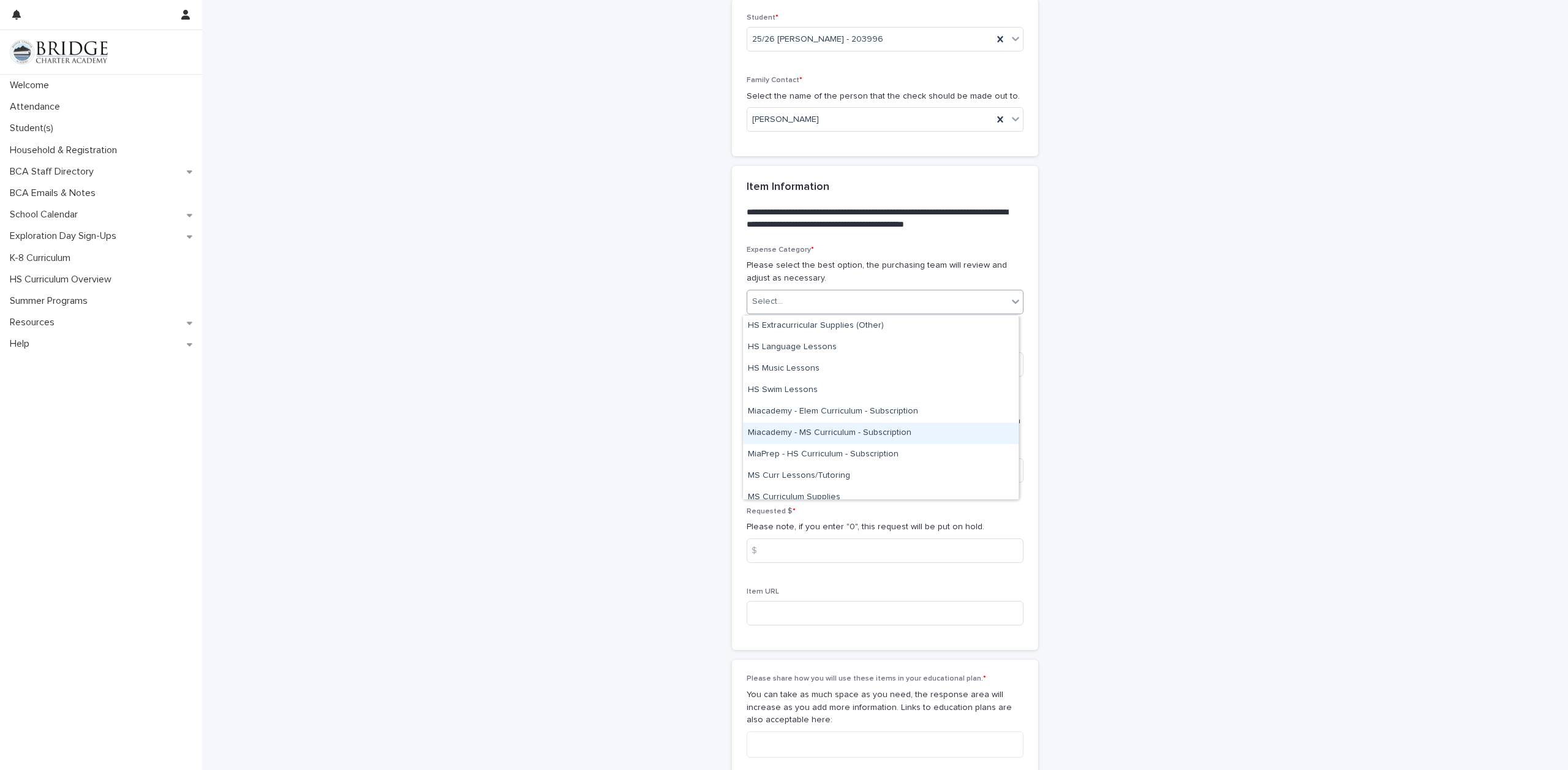
click at [881, 433] on div "Miacademy - MS Curriculum - Subscription" at bounding box center [881, 433] width 276 height 21
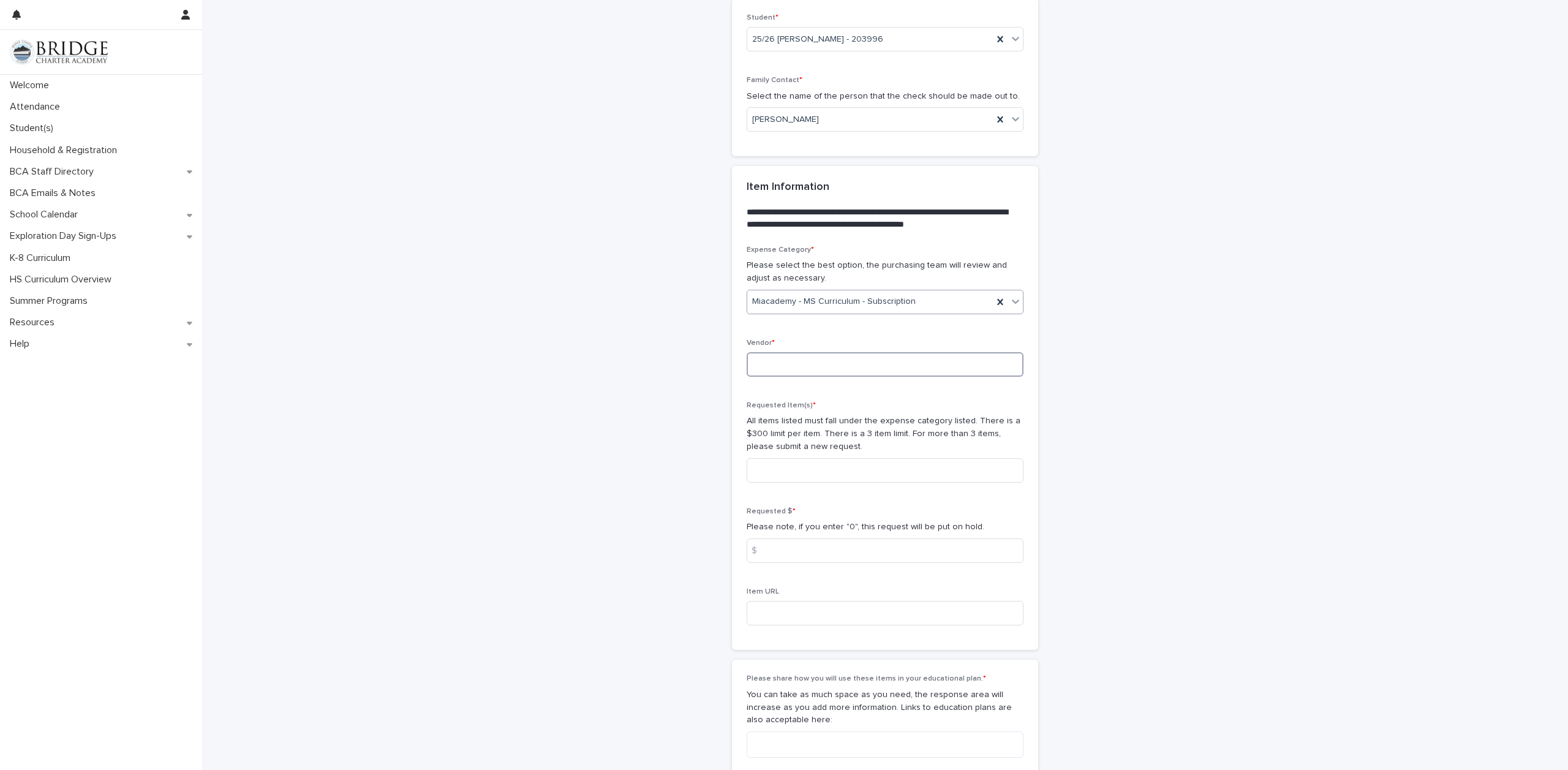
click at [898, 369] on input at bounding box center [884, 364] width 277 height 24
